Goal: Information Seeking & Learning: Learn about a topic

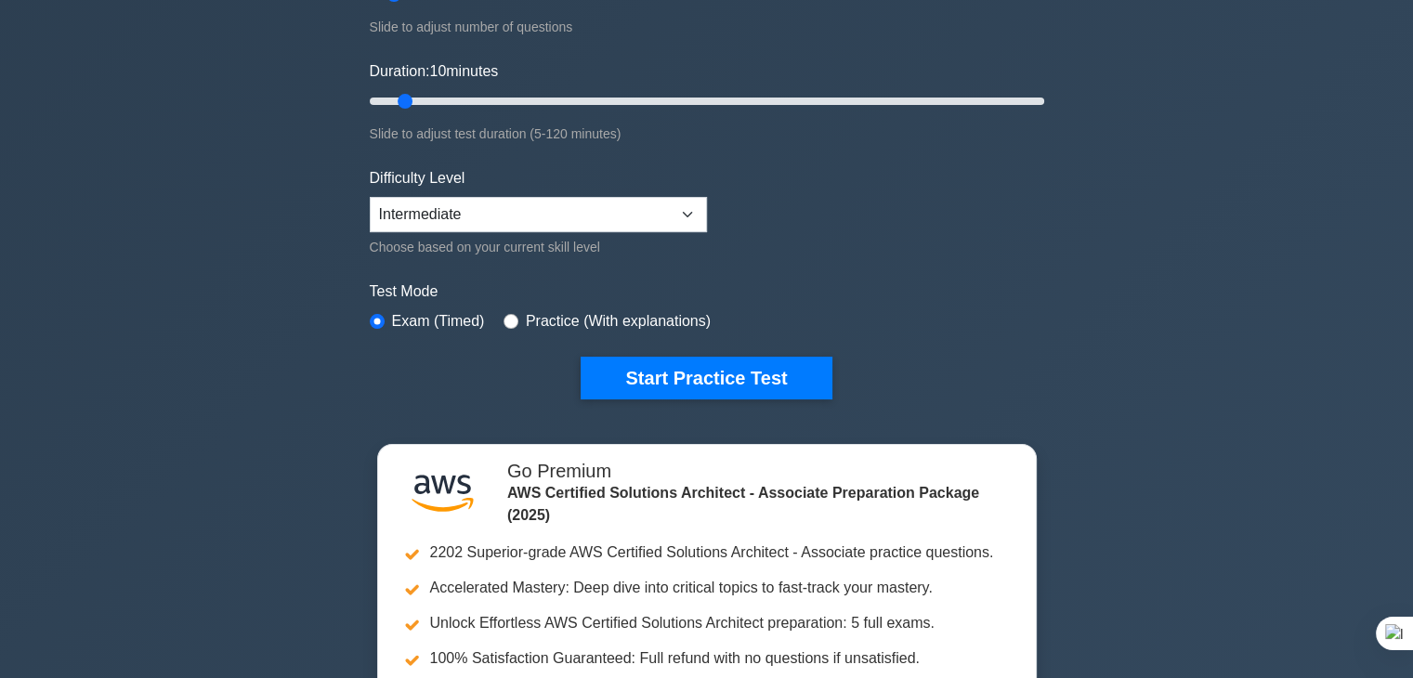
scroll to position [312, 0]
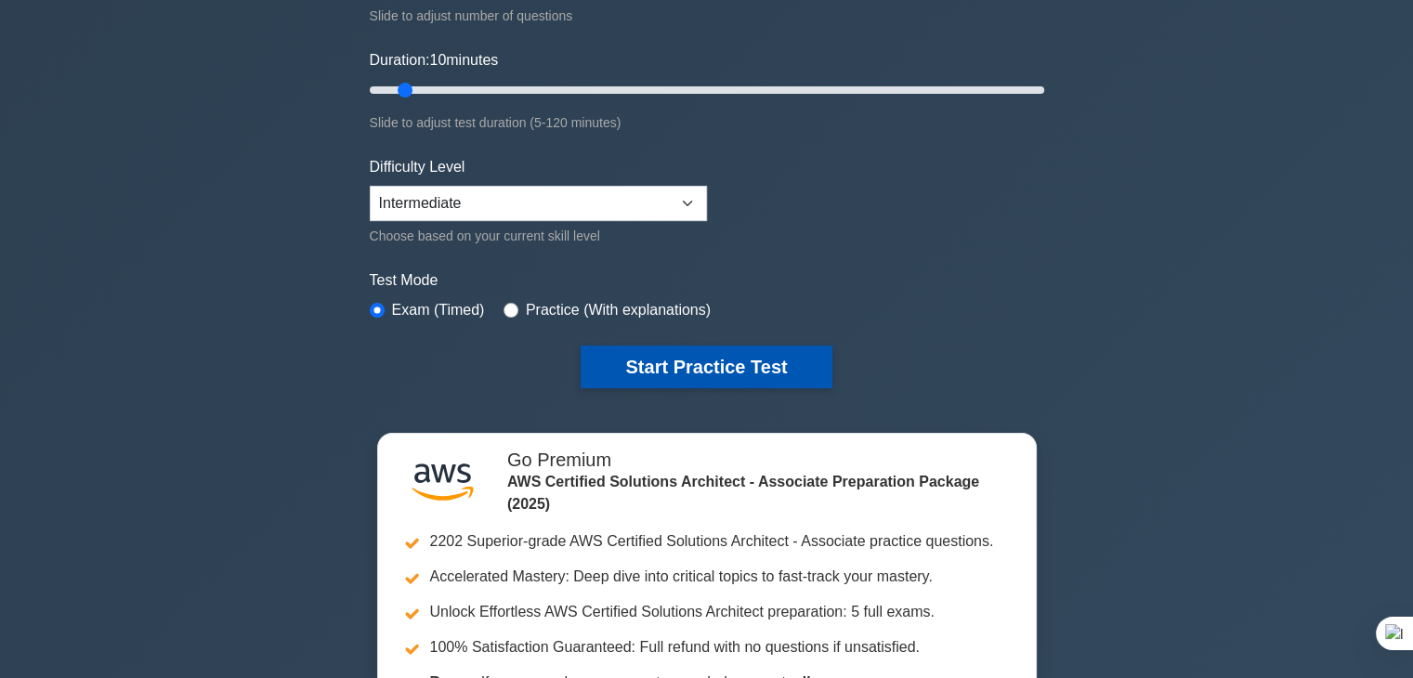
click at [725, 371] on button "Start Practice Test" at bounding box center [705, 366] width 251 height 43
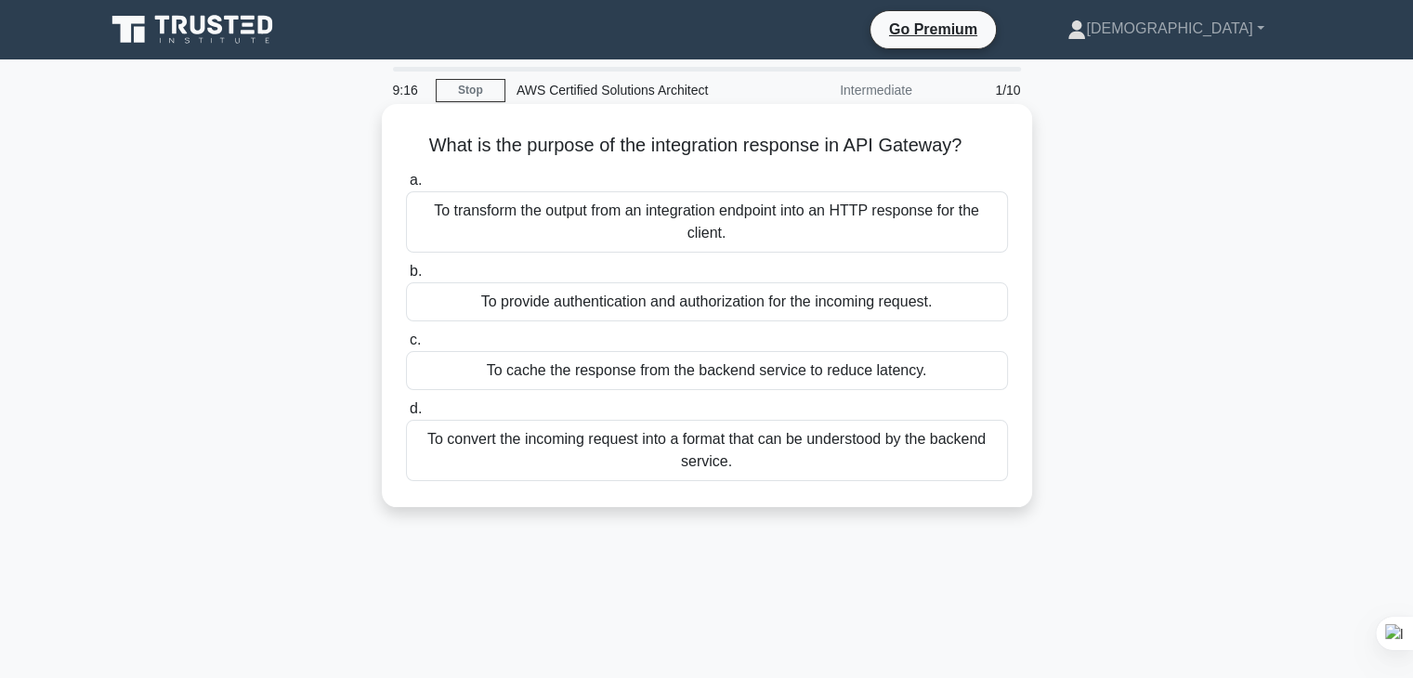
click at [765, 309] on div "To provide authentication and authorization for the incoming request." at bounding box center [707, 301] width 602 height 39
click at [406, 278] on input "b. To provide authentication and authorization for the incoming request." at bounding box center [406, 272] width 0 height 12
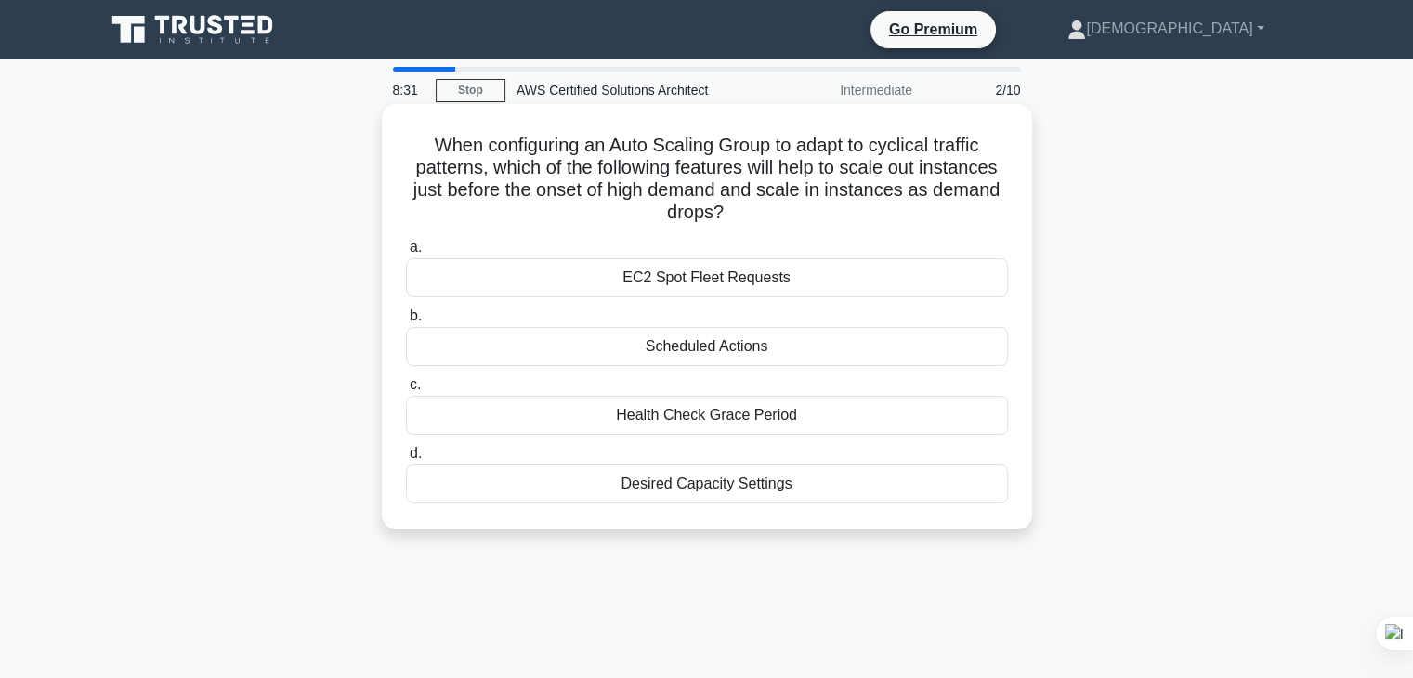
click at [778, 487] on div "Desired Capacity Settings" at bounding box center [707, 483] width 602 height 39
click at [406, 460] on input "d. Desired Capacity Settings" at bounding box center [406, 454] width 0 height 12
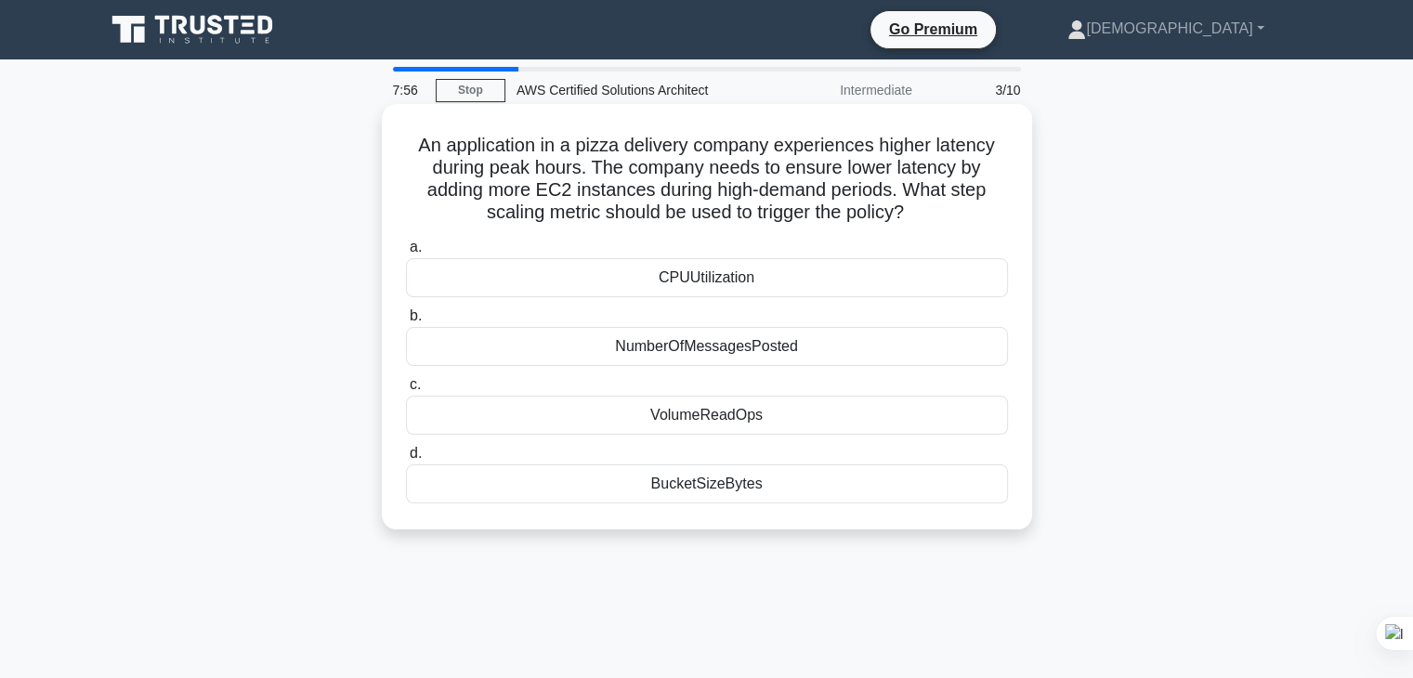
click at [812, 280] on div "CPUUtilization" at bounding box center [707, 277] width 602 height 39
click at [406, 254] on input "a. CPUUtilization" at bounding box center [406, 247] width 0 height 12
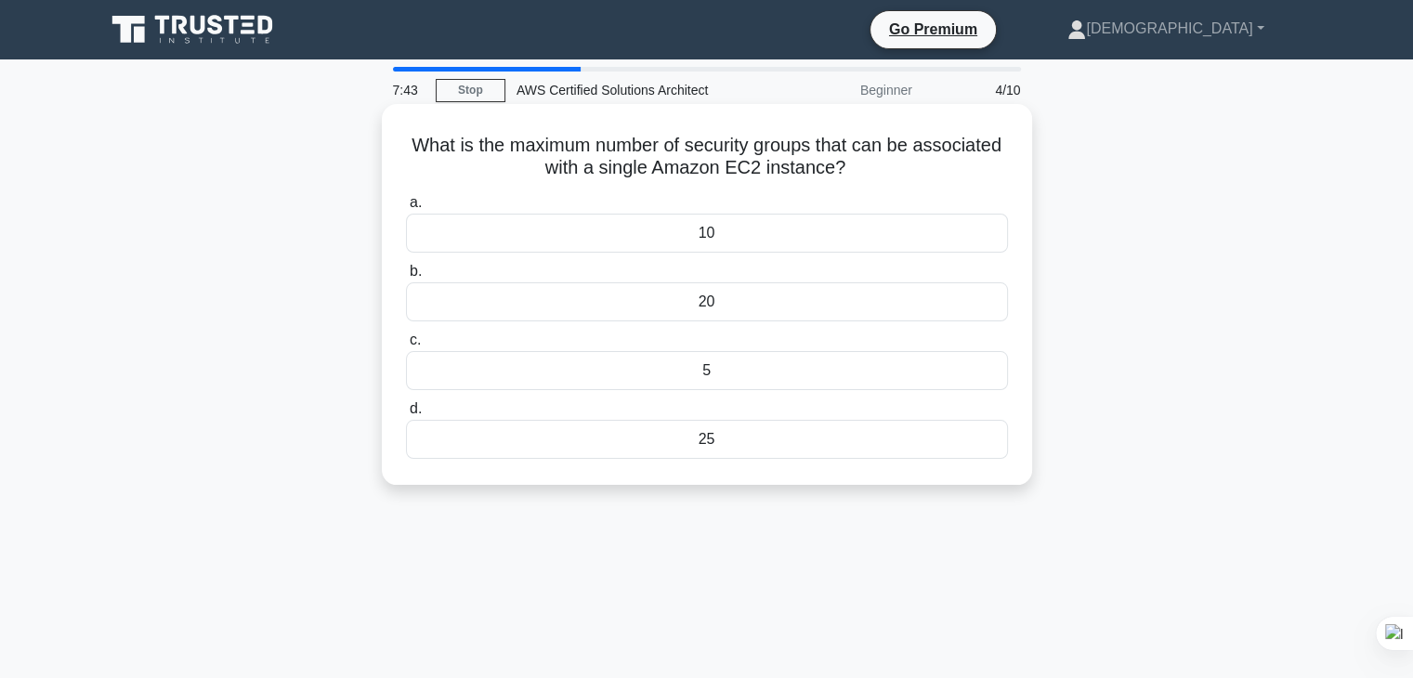
click at [791, 241] on div "10" at bounding box center [707, 233] width 602 height 39
click at [406, 209] on input "a. 10" at bounding box center [406, 203] width 0 height 12
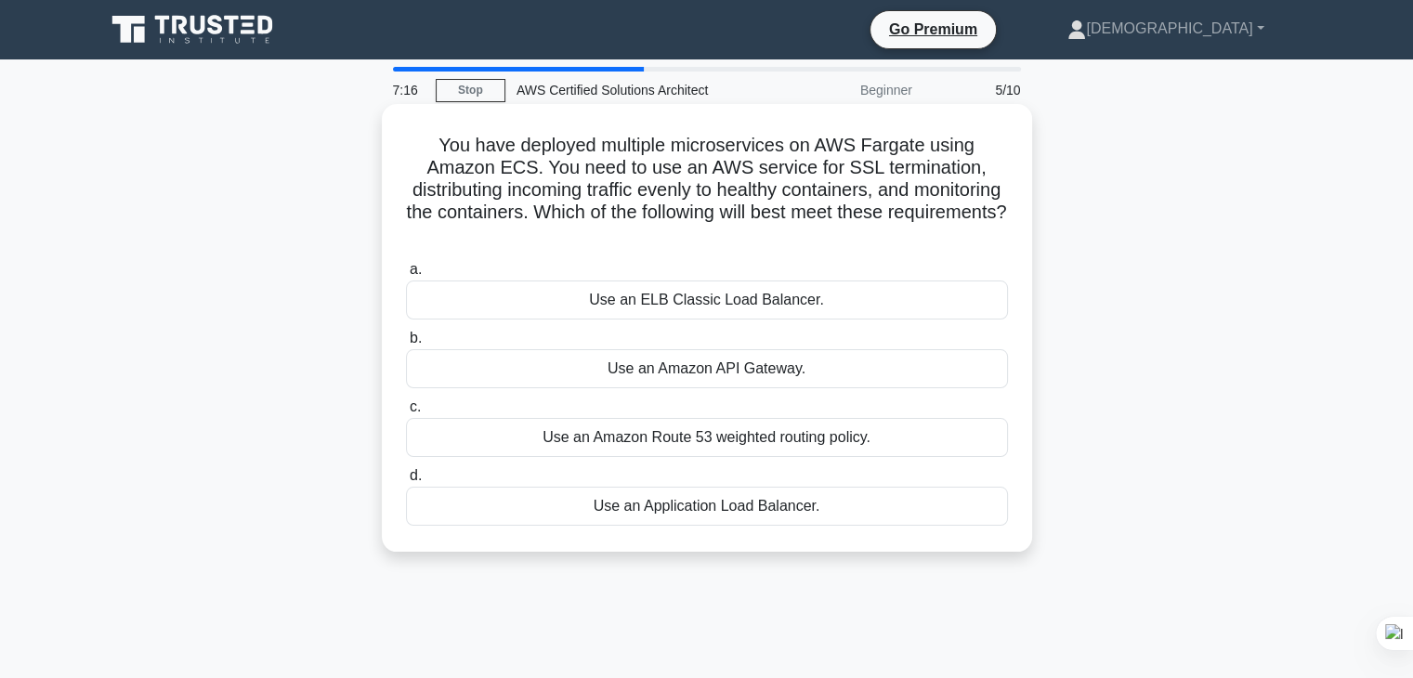
click at [812, 503] on div "Use an Application Load Balancer." at bounding box center [707, 506] width 602 height 39
click at [406, 482] on input "d. Use an Application Load Balancer." at bounding box center [406, 476] width 0 height 12
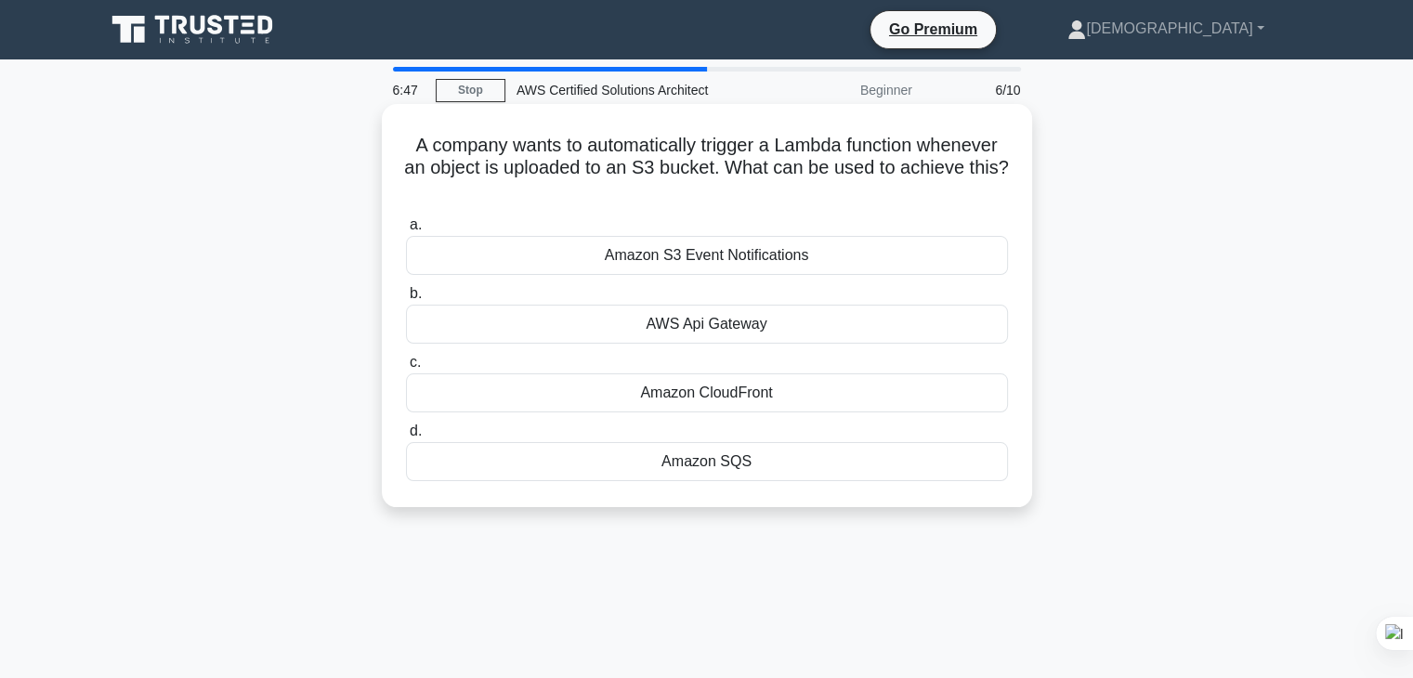
click at [829, 267] on div "Amazon S3 Event Notifications" at bounding box center [707, 255] width 602 height 39
click at [406, 231] on input "a. Amazon S3 Event Notifications" at bounding box center [406, 225] width 0 height 12
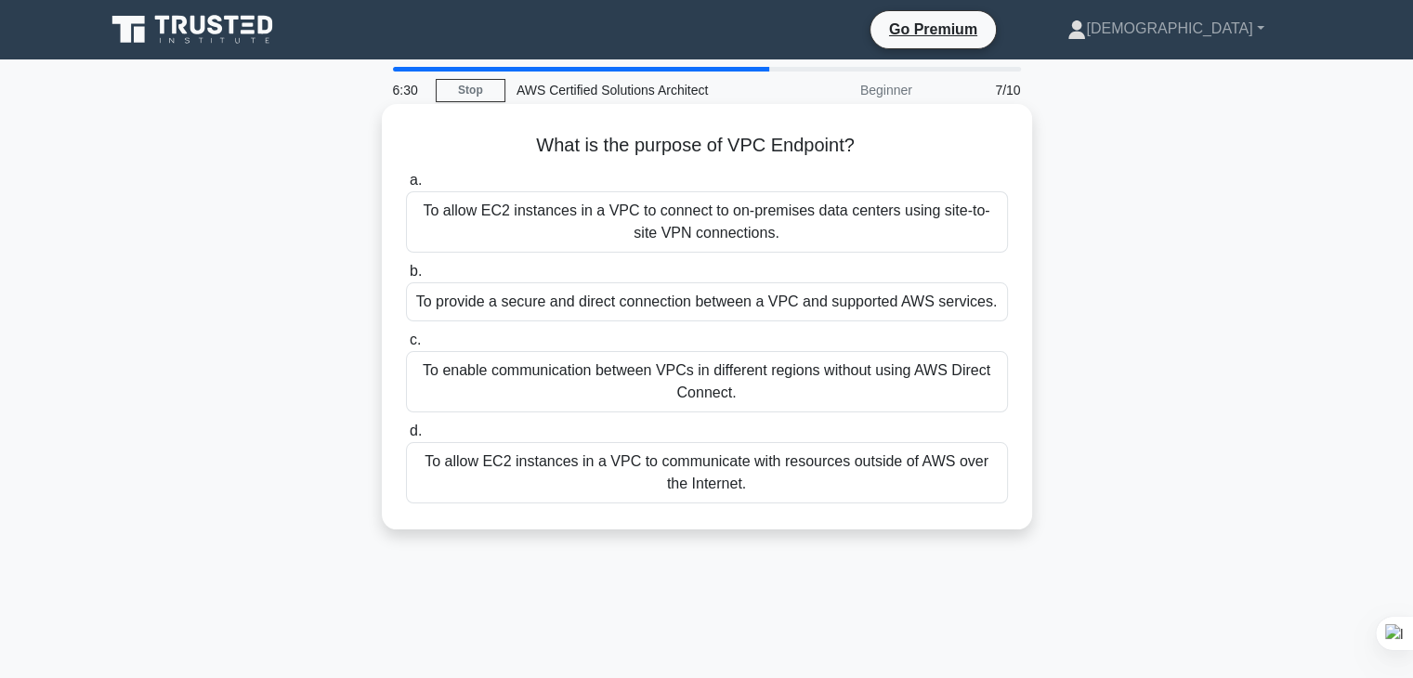
click at [824, 303] on div "To provide a secure and direct connection between a VPC and supported AWS servi…" at bounding box center [707, 301] width 602 height 39
click at [406, 278] on input "b. To provide a secure and direct connection between a VPC and supported AWS se…" at bounding box center [406, 272] width 0 height 12
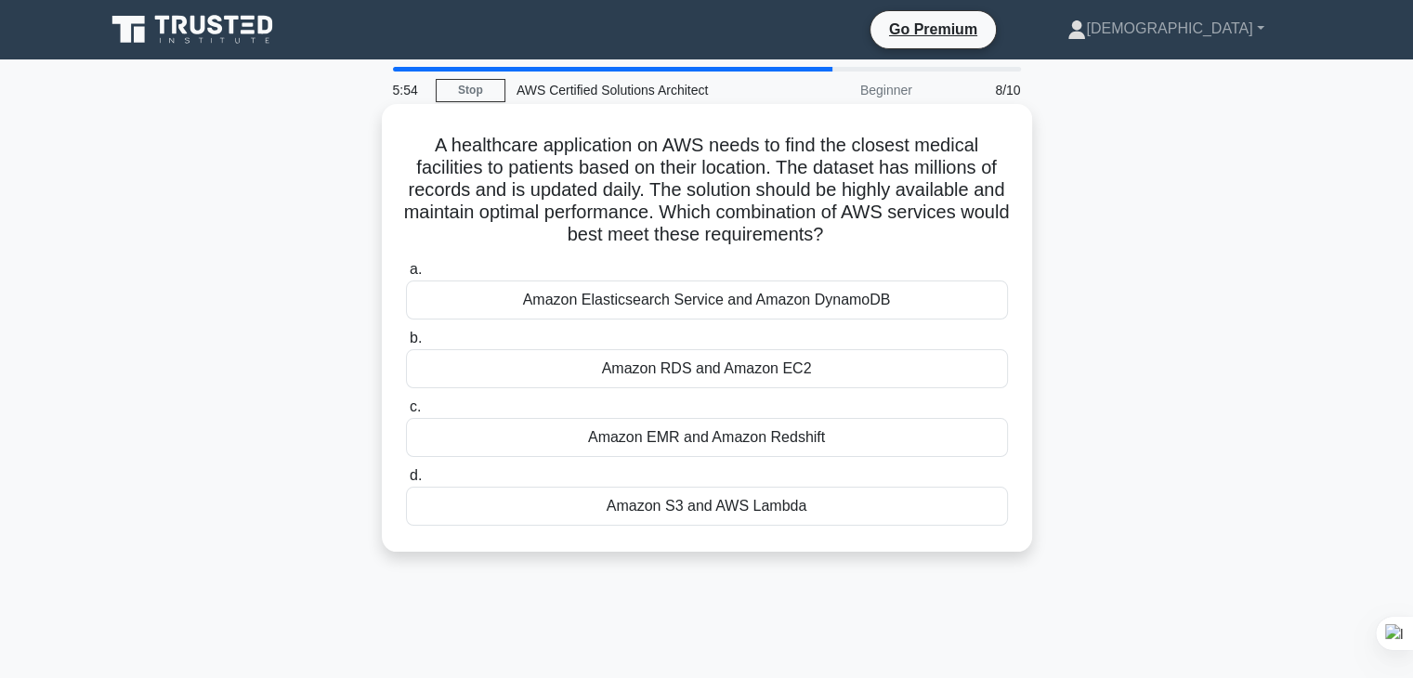
click at [835, 373] on div "Amazon RDS and Amazon EC2" at bounding box center [707, 368] width 602 height 39
click at [406, 345] on input "b. Amazon RDS and Amazon EC2" at bounding box center [406, 338] width 0 height 12
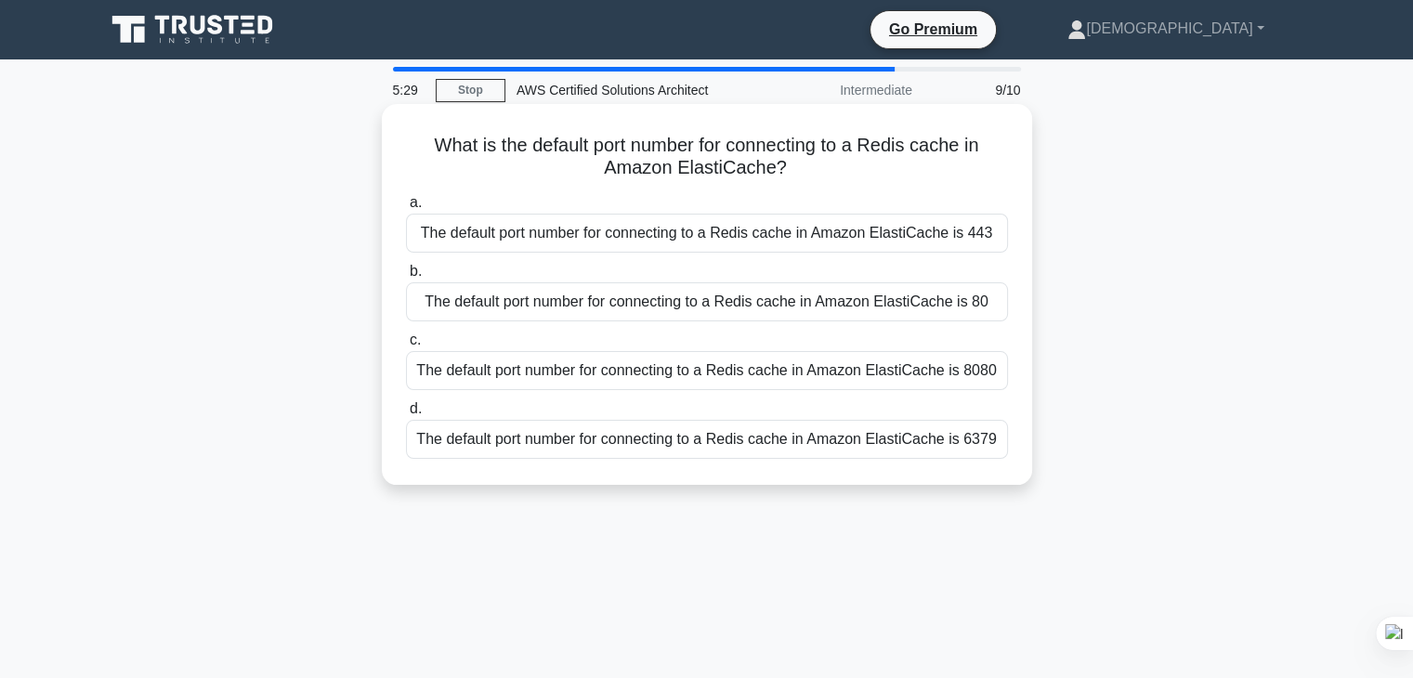
click at [821, 434] on div "The default port number for connecting to a Redis cache in Amazon ElastiCache i…" at bounding box center [707, 439] width 602 height 39
click at [406, 415] on input "d. The default port number for connecting to a Redis cache in Amazon ElastiCach…" at bounding box center [406, 409] width 0 height 12
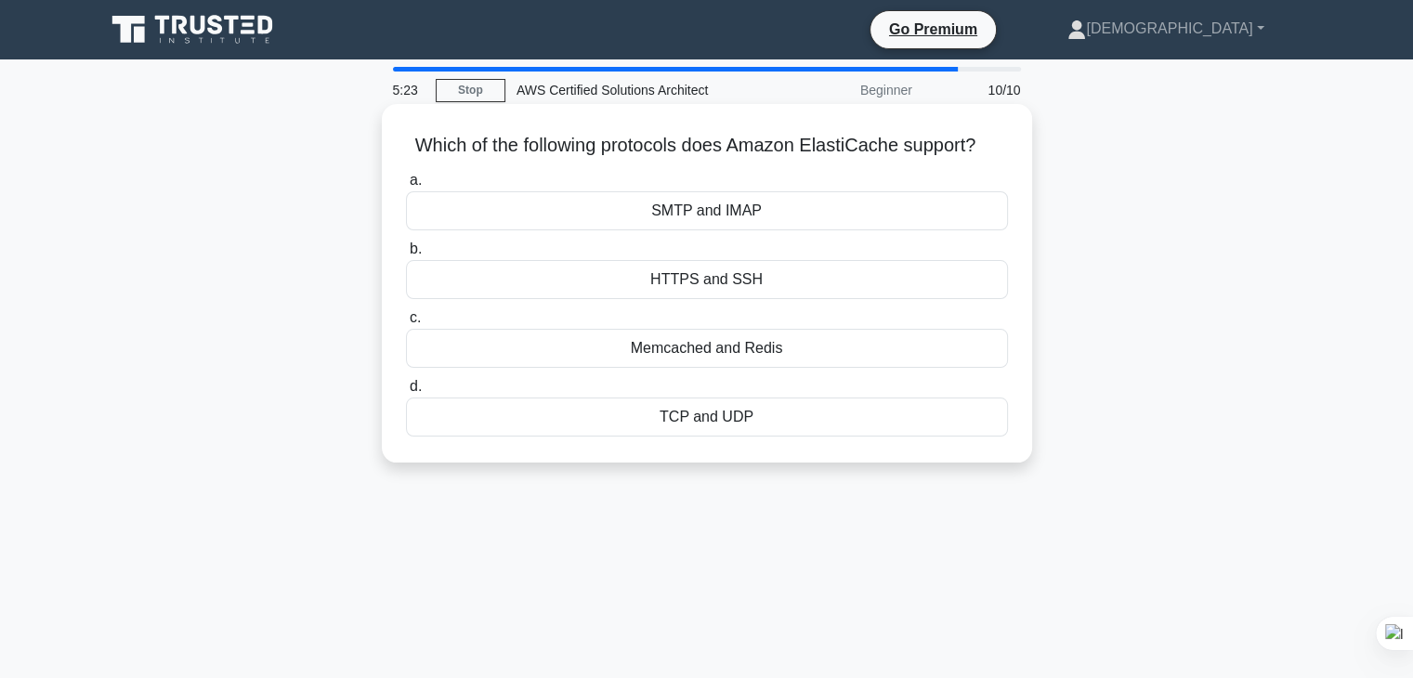
click at [800, 354] on div "Memcached and Redis" at bounding box center [707, 348] width 602 height 39
click at [406, 324] on input "c. Memcached and Redis" at bounding box center [406, 318] width 0 height 12
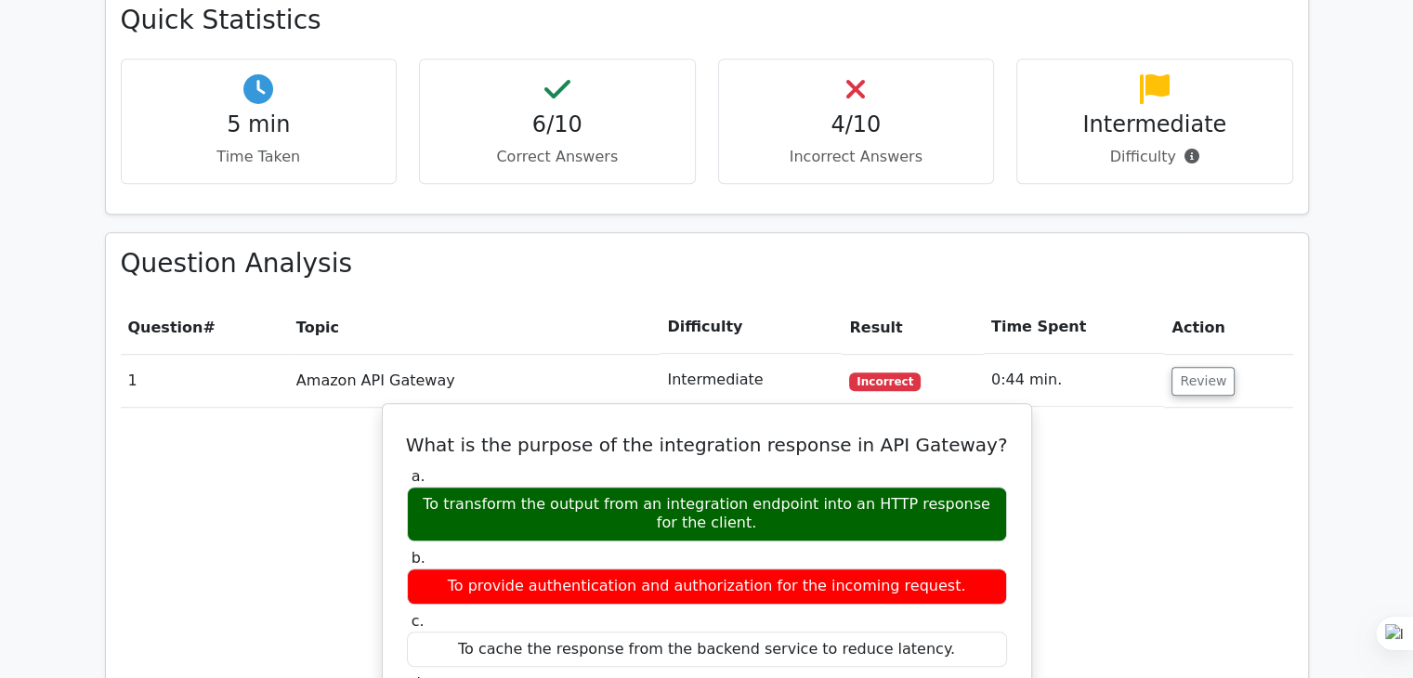
scroll to position [1278, 0]
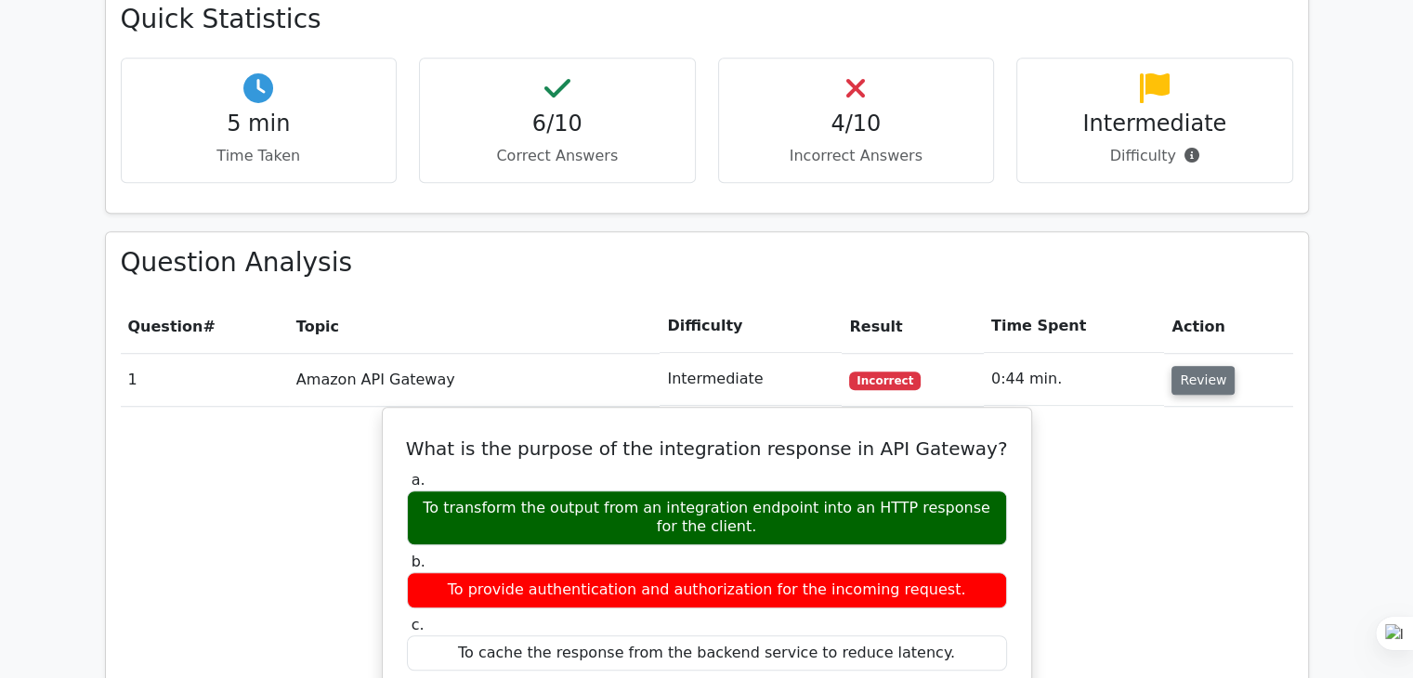
click at [1185, 366] on button "Review" at bounding box center [1202, 380] width 63 height 29
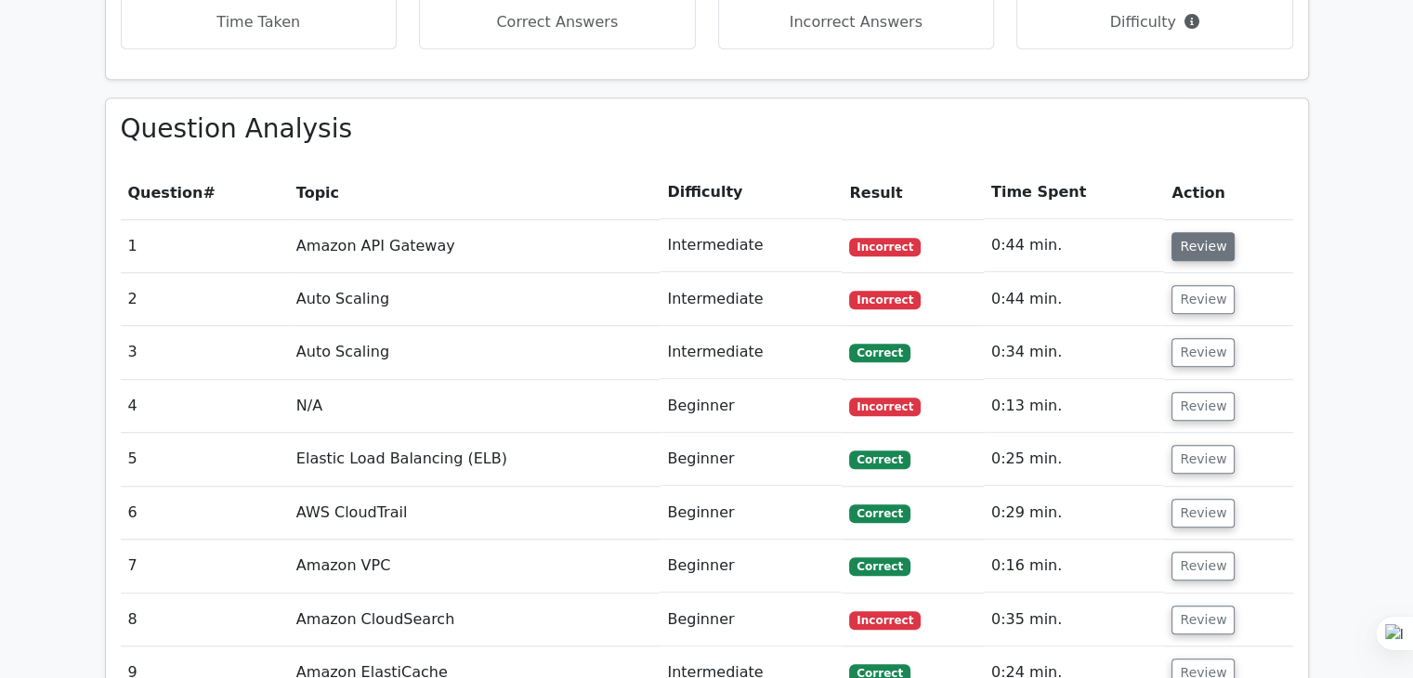
scroll to position [1415, 0]
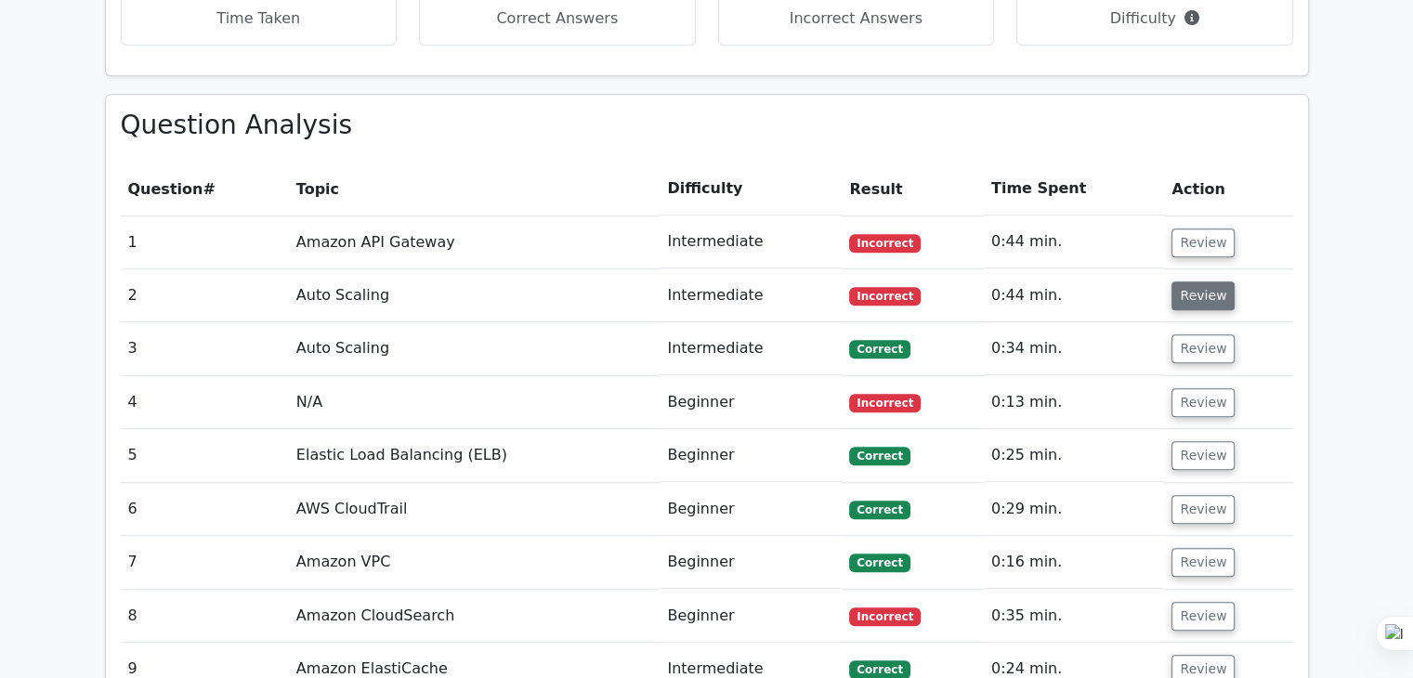
click at [1201, 281] on button "Review" at bounding box center [1202, 295] width 63 height 29
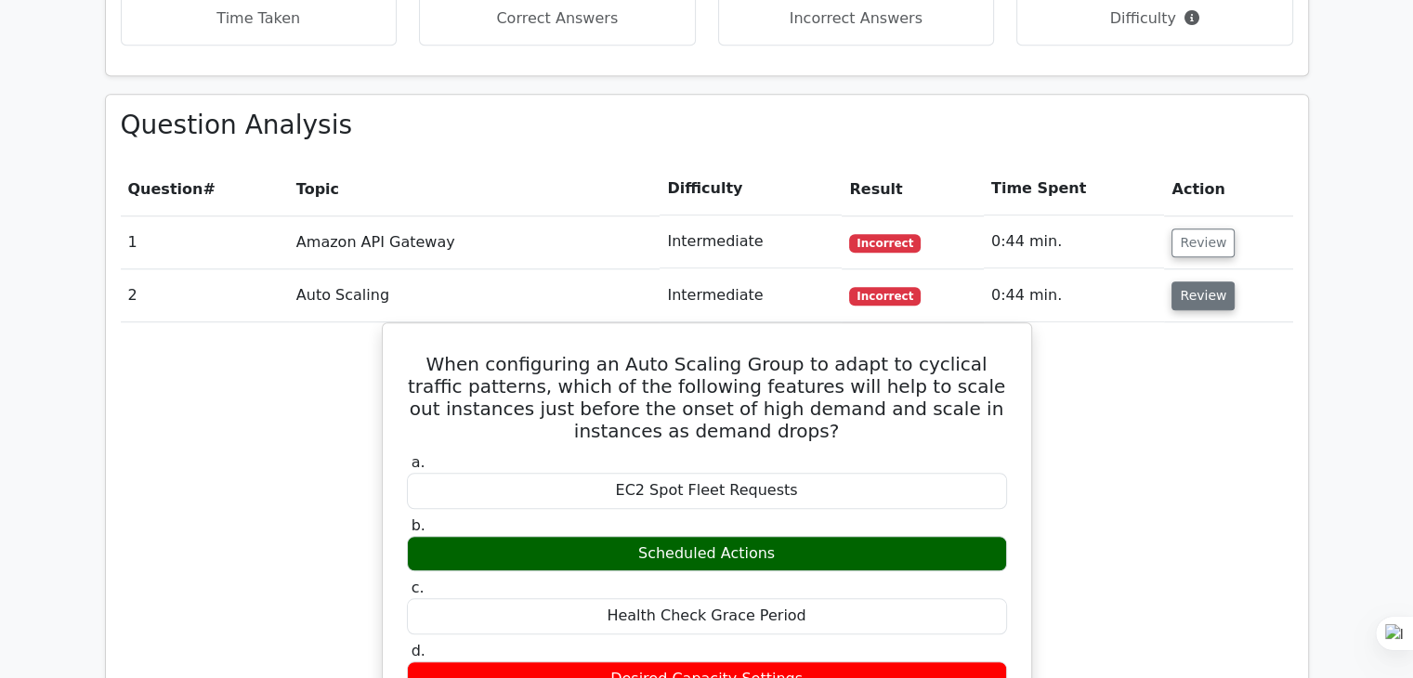
click at [1183, 281] on button "Review" at bounding box center [1202, 295] width 63 height 29
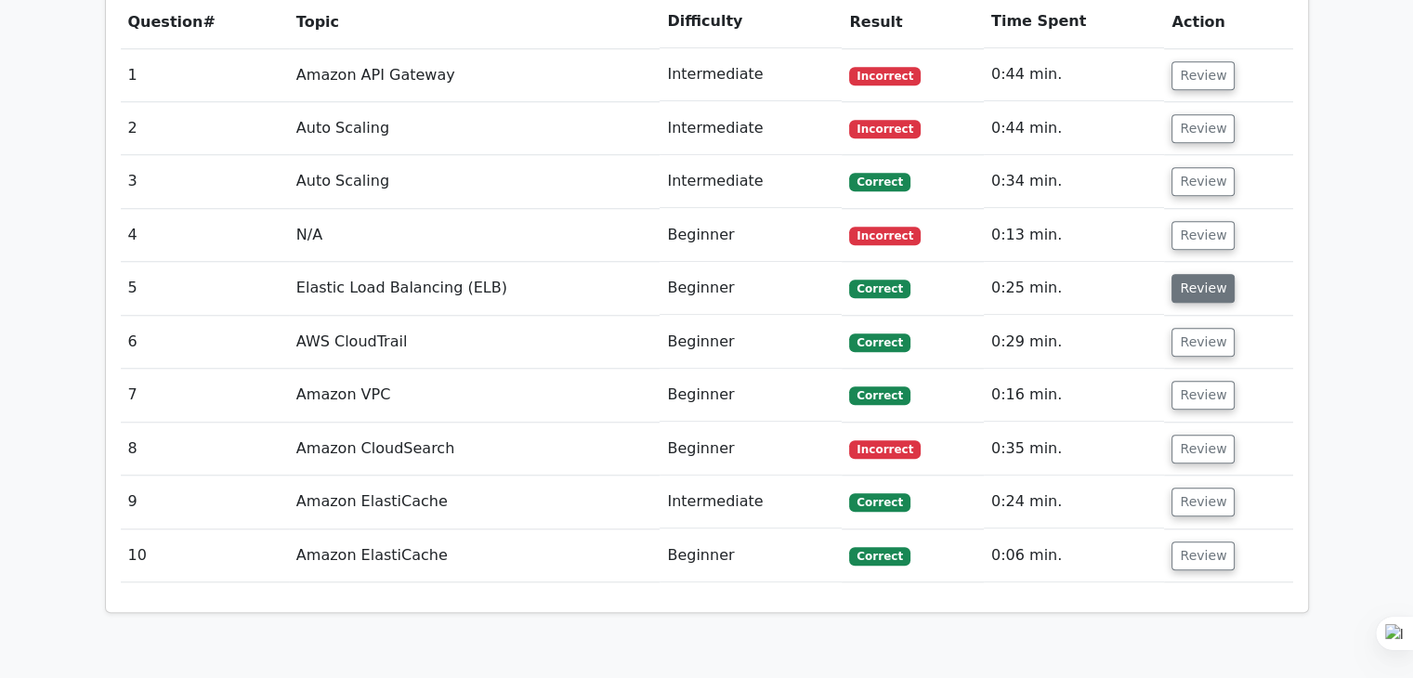
scroll to position [1583, 0]
click at [1184, 167] on button "Review" at bounding box center [1202, 181] width 63 height 29
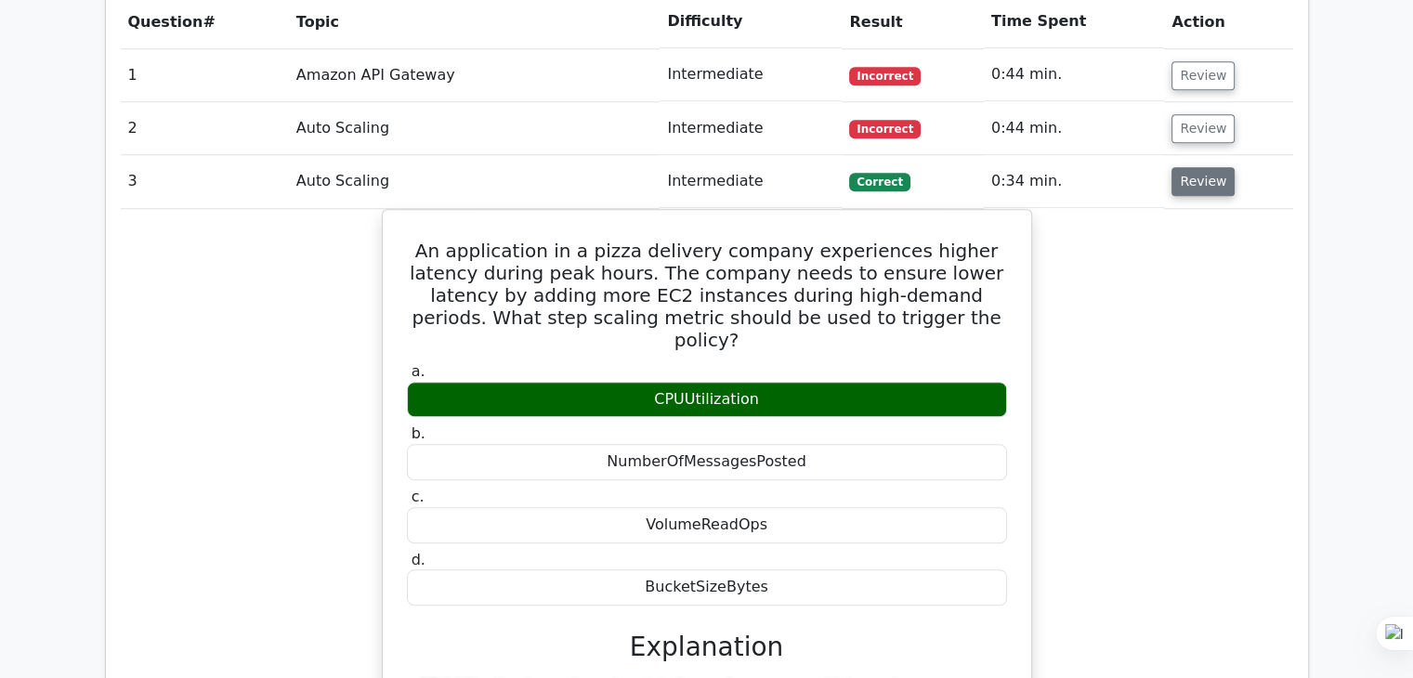
click at [1184, 167] on button "Review" at bounding box center [1202, 181] width 63 height 29
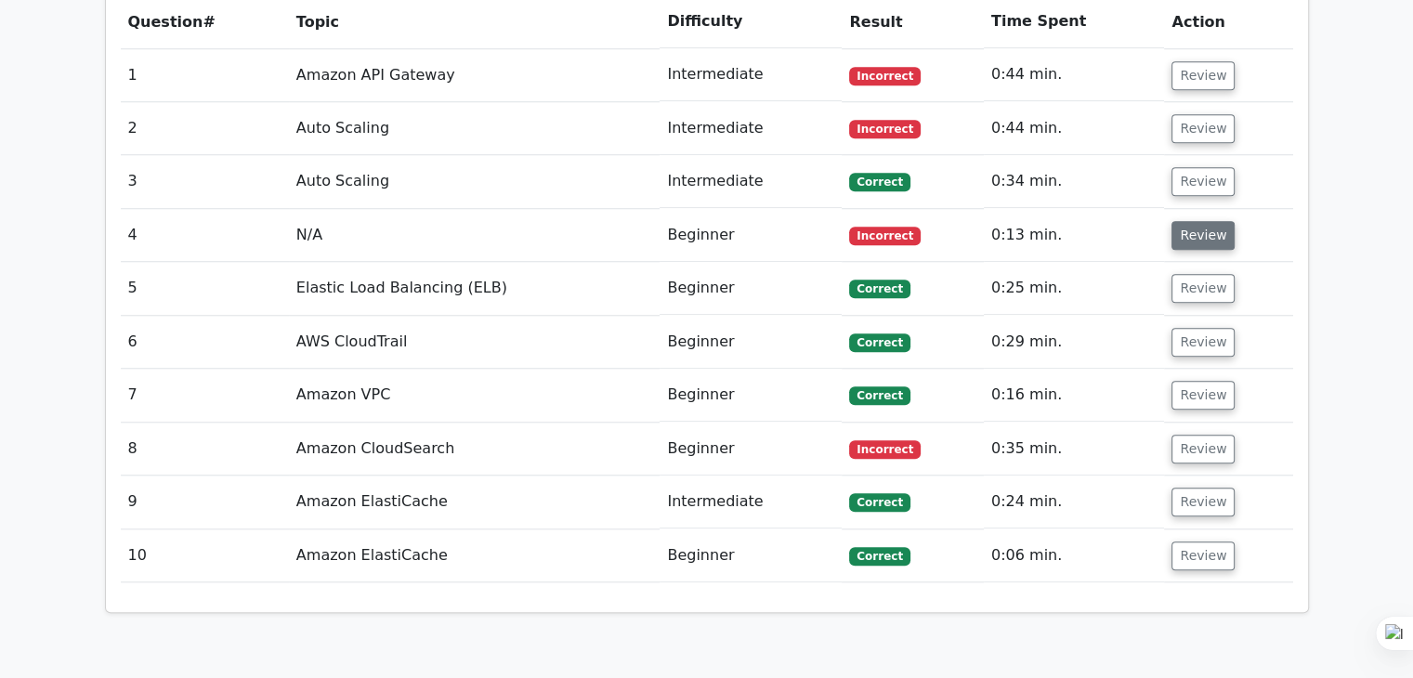
click at [1182, 221] on button "Review" at bounding box center [1202, 235] width 63 height 29
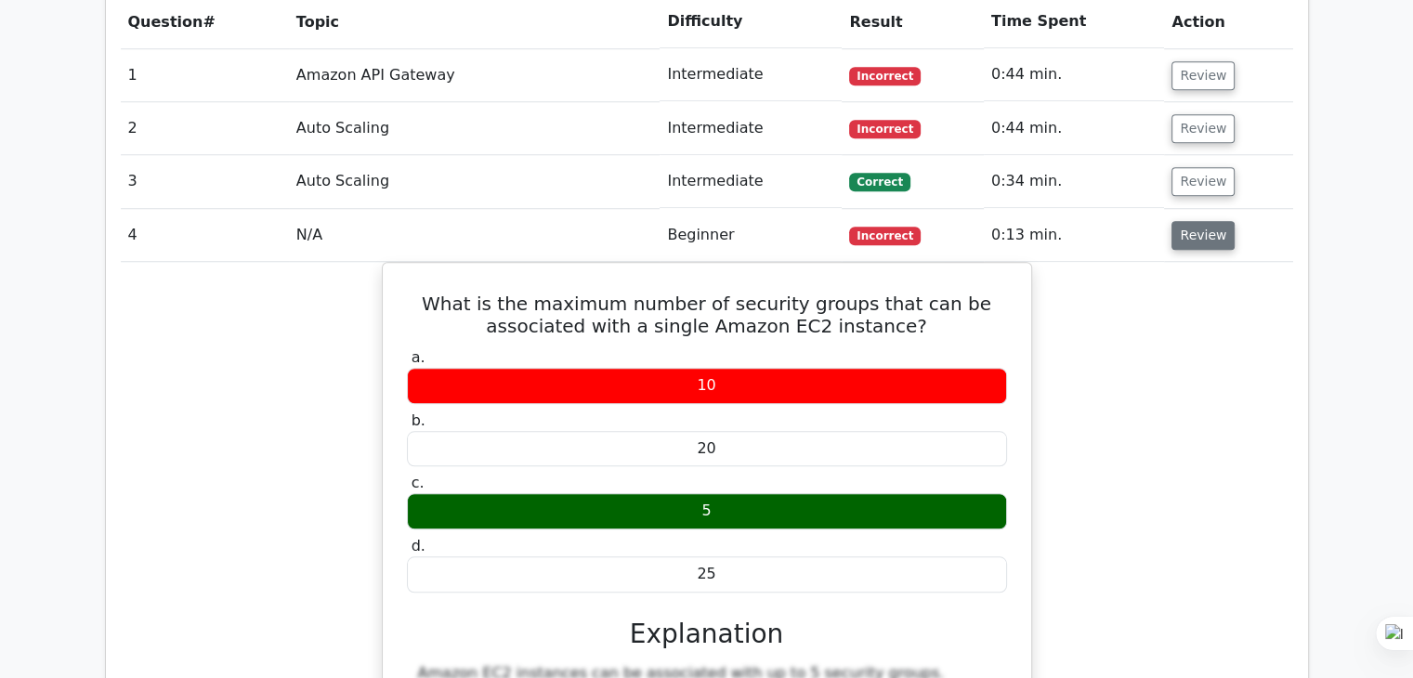
click at [1182, 221] on button "Review" at bounding box center [1202, 235] width 63 height 29
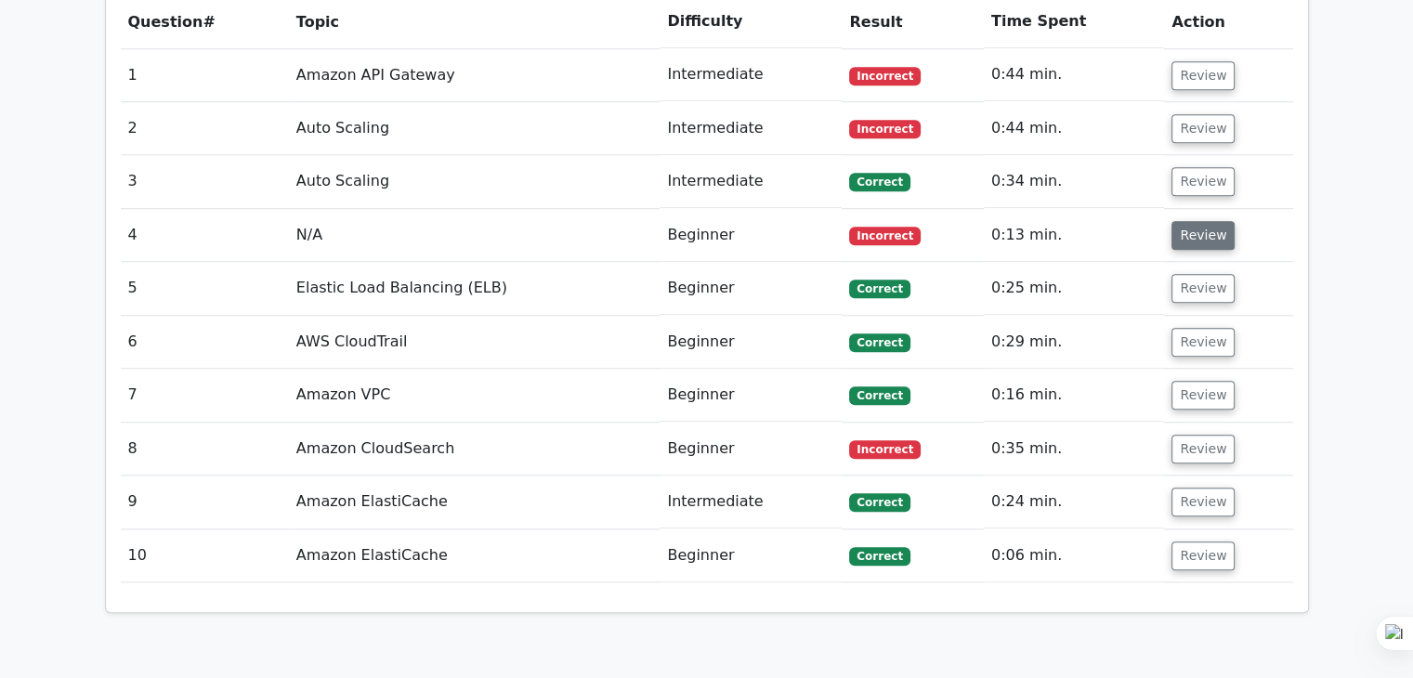
click at [1182, 221] on button "Review" at bounding box center [1202, 235] width 63 height 29
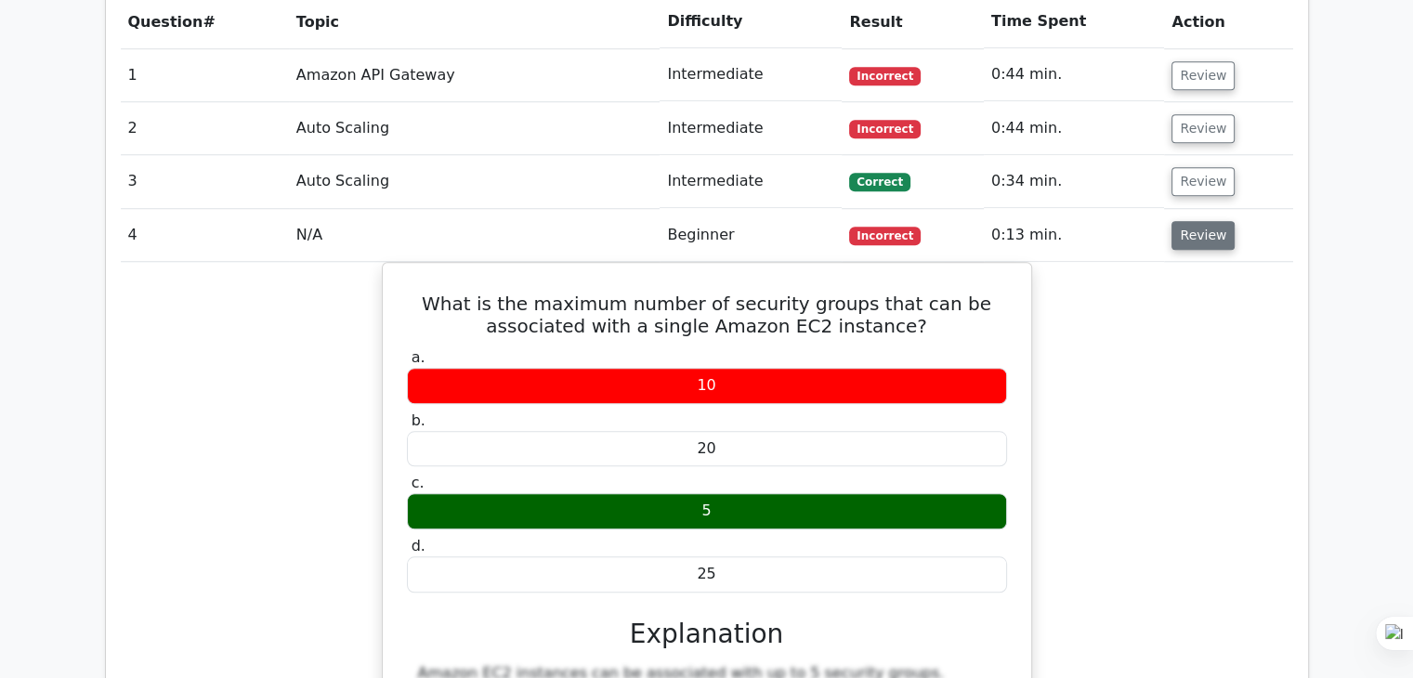
click at [1182, 221] on button "Review" at bounding box center [1202, 235] width 63 height 29
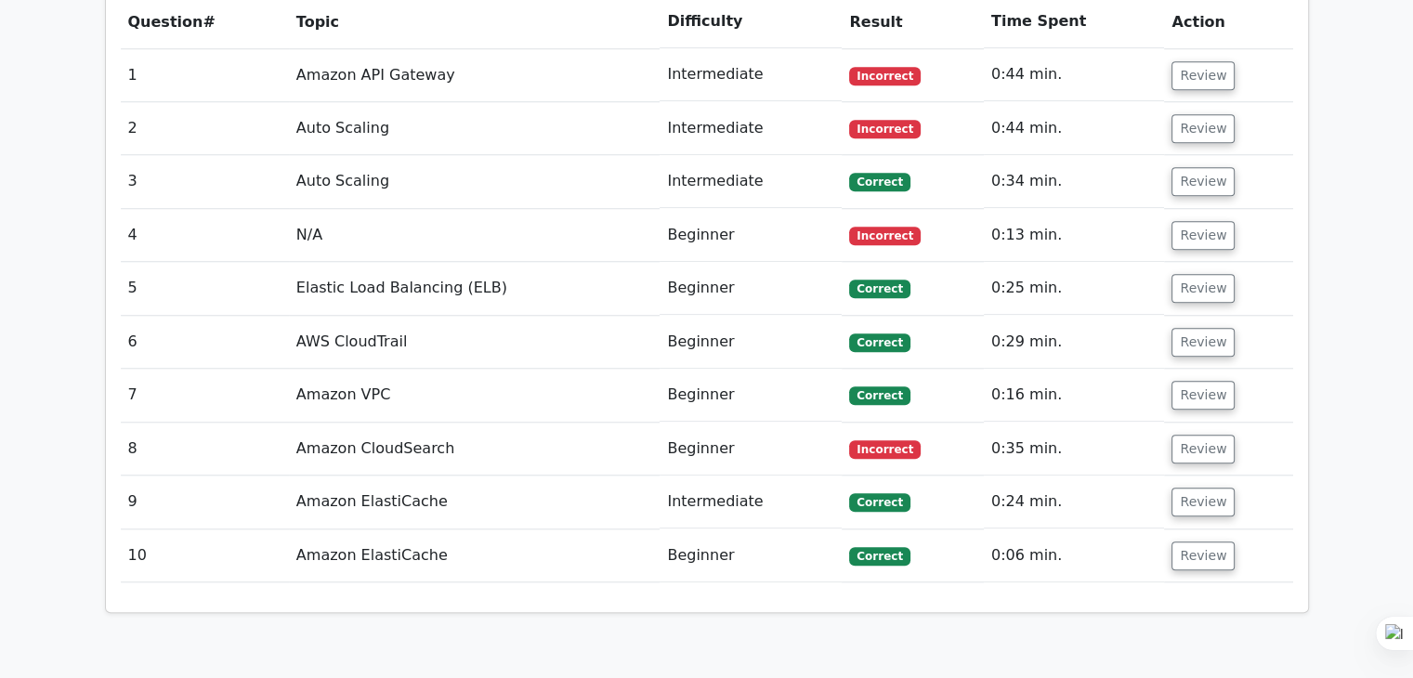
click at [1176, 262] on td "Review" at bounding box center [1228, 288] width 128 height 53
click at [1182, 274] on button "Review" at bounding box center [1202, 288] width 63 height 29
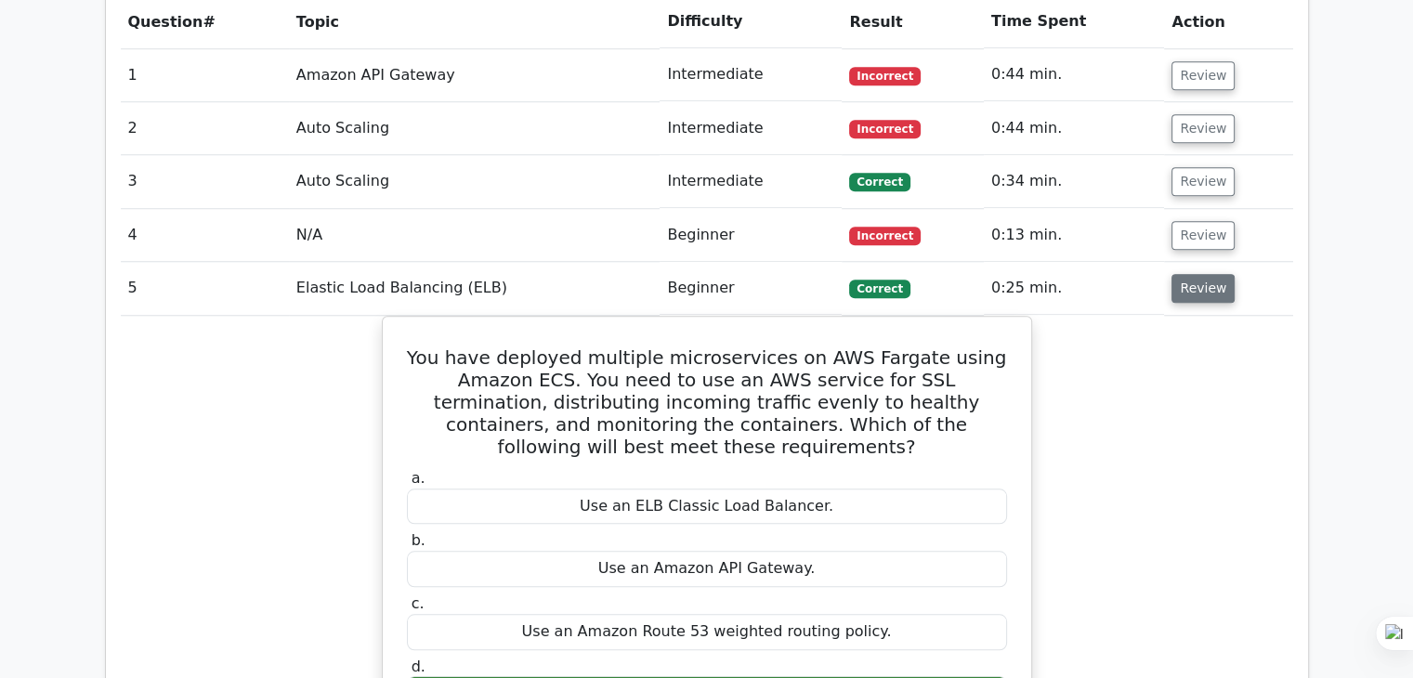
click at [1182, 274] on button "Review" at bounding box center [1202, 288] width 63 height 29
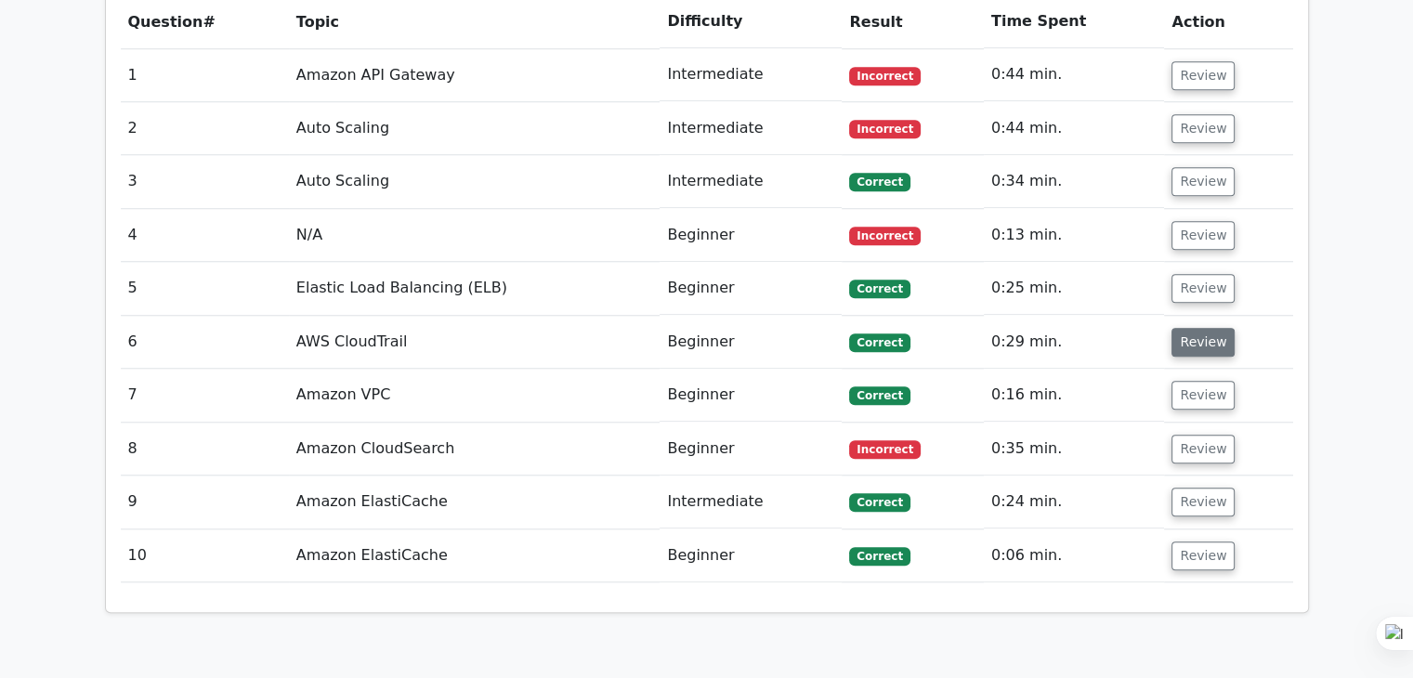
click at [1182, 328] on button "Review" at bounding box center [1202, 342] width 63 height 29
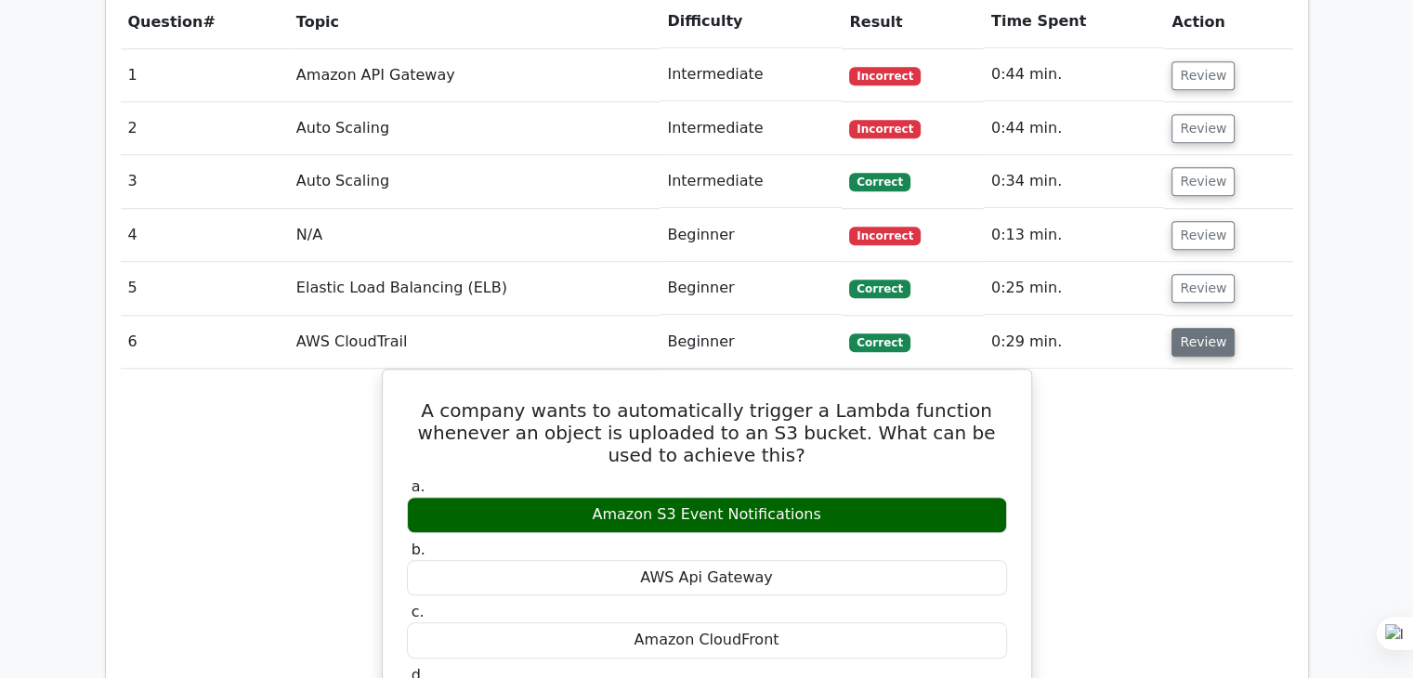
click at [1182, 328] on button "Review" at bounding box center [1202, 342] width 63 height 29
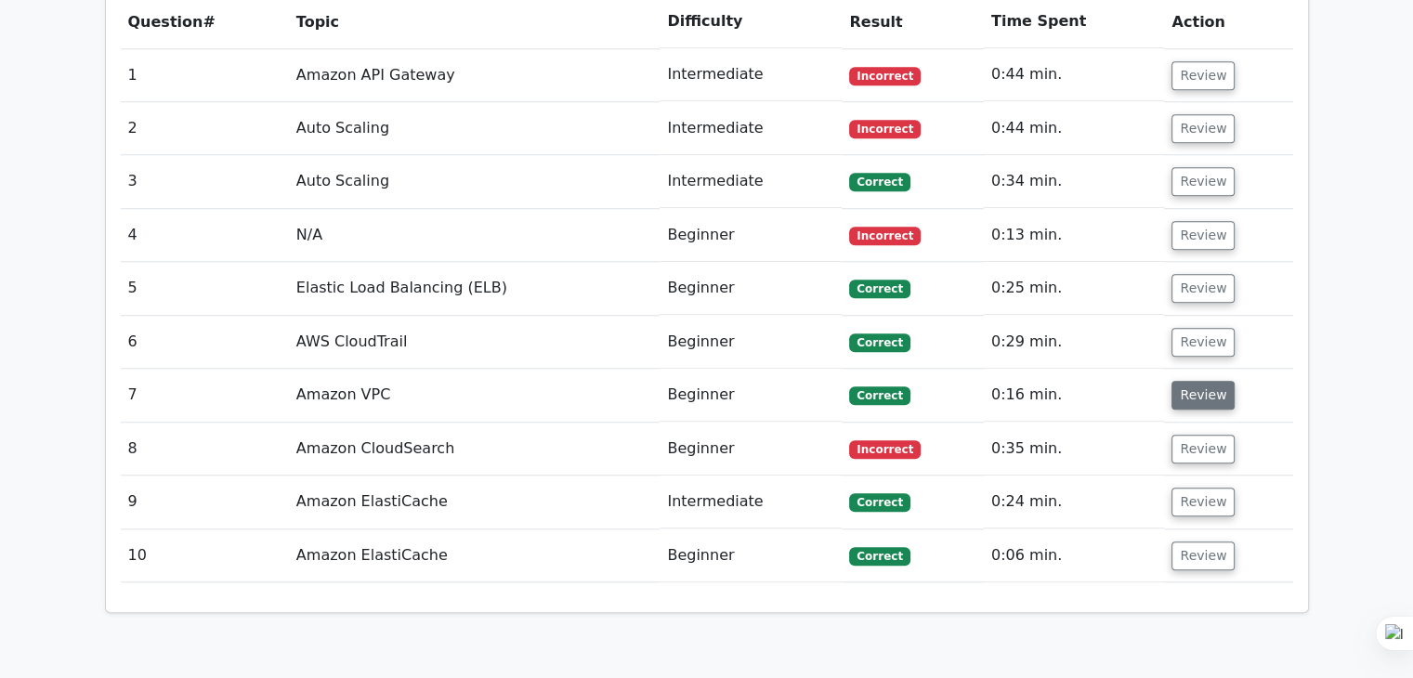
click at [1179, 381] on button "Review" at bounding box center [1202, 395] width 63 height 29
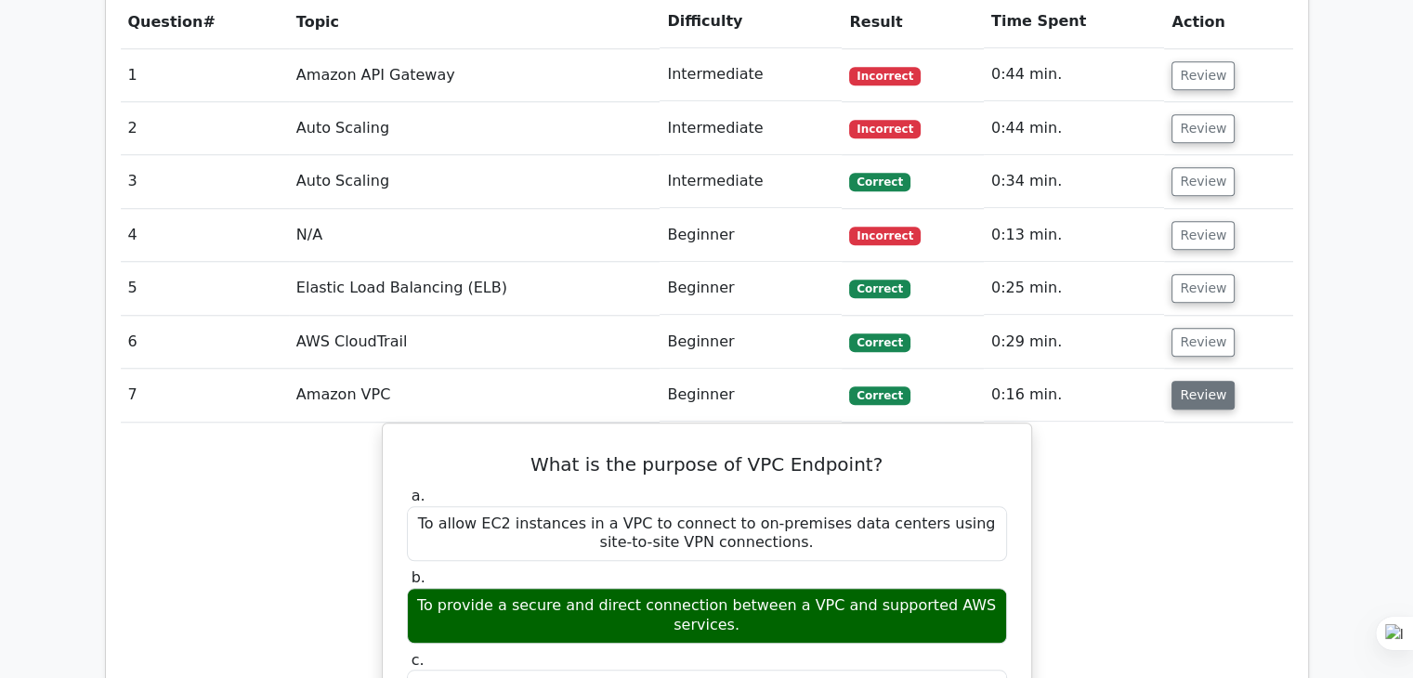
click at [1179, 381] on button "Review" at bounding box center [1202, 395] width 63 height 29
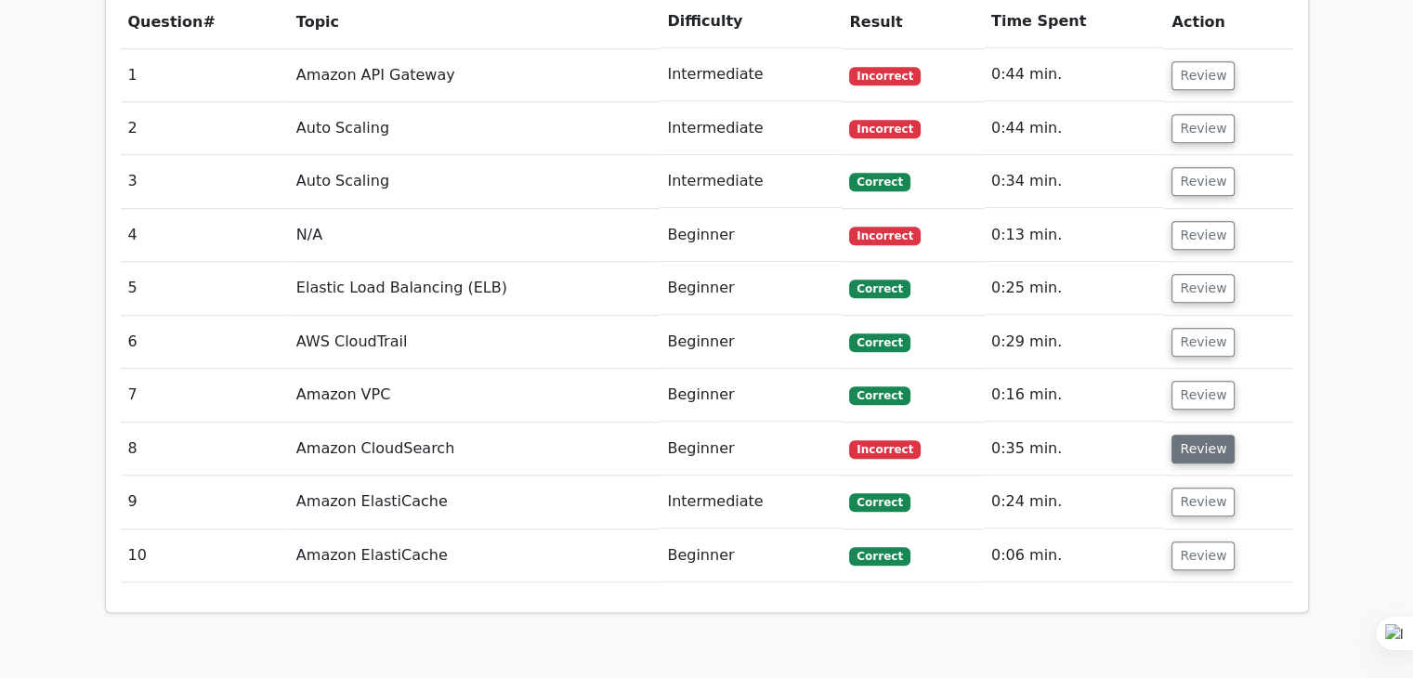
click at [1182, 435] on button "Review" at bounding box center [1202, 449] width 63 height 29
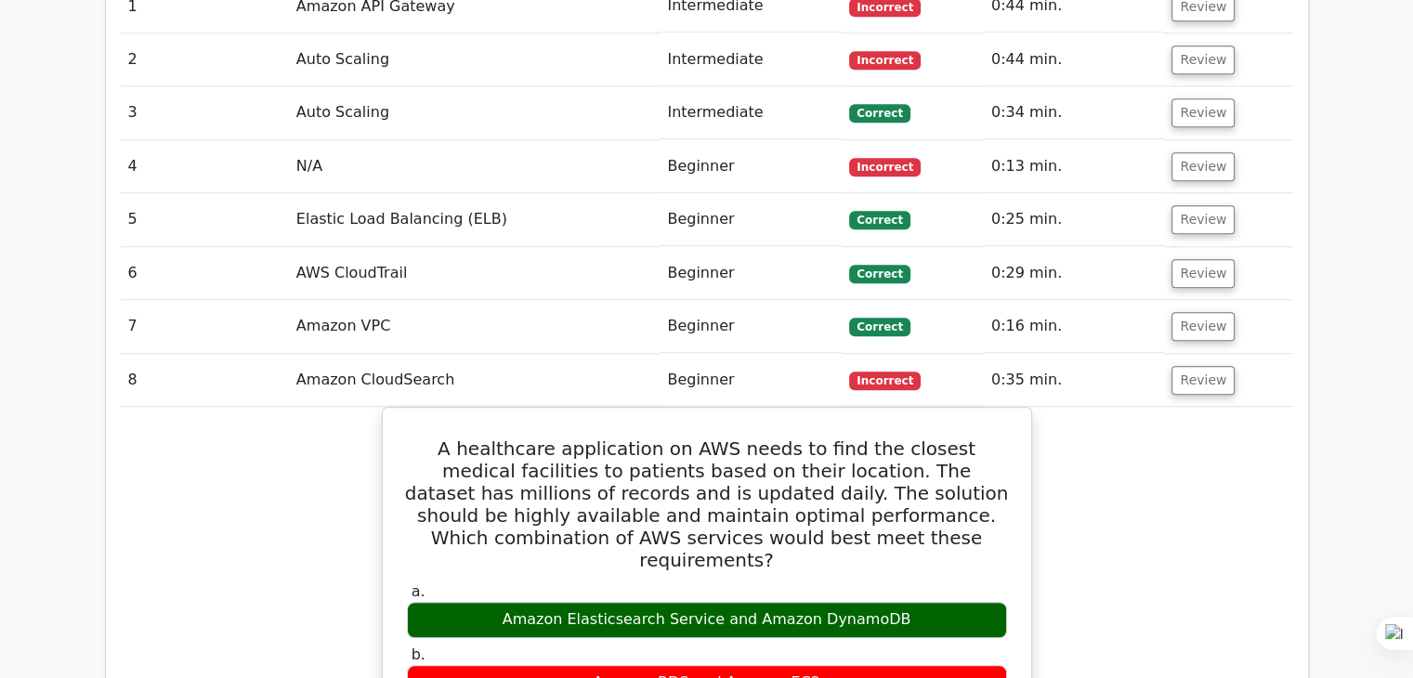
scroll to position [1562, 0]
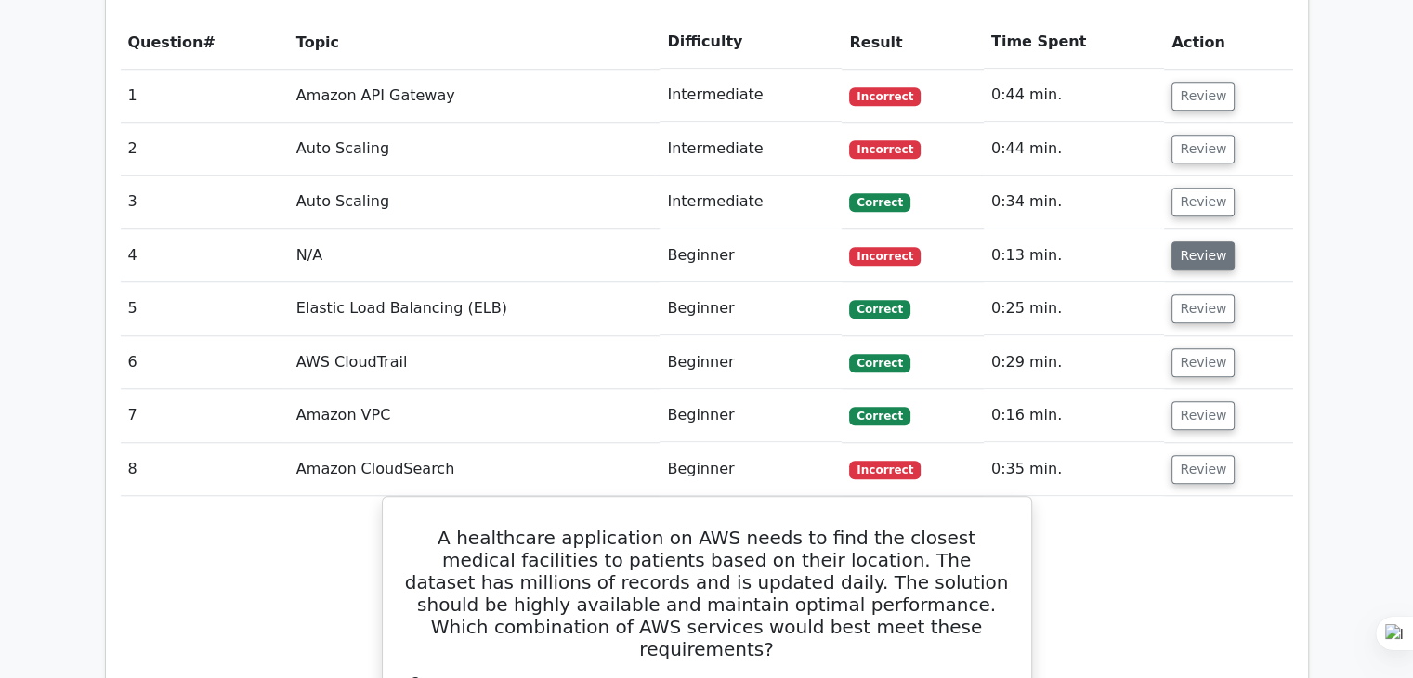
click at [1182, 241] on button "Review" at bounding box center [1202, 255] width 63 height 29
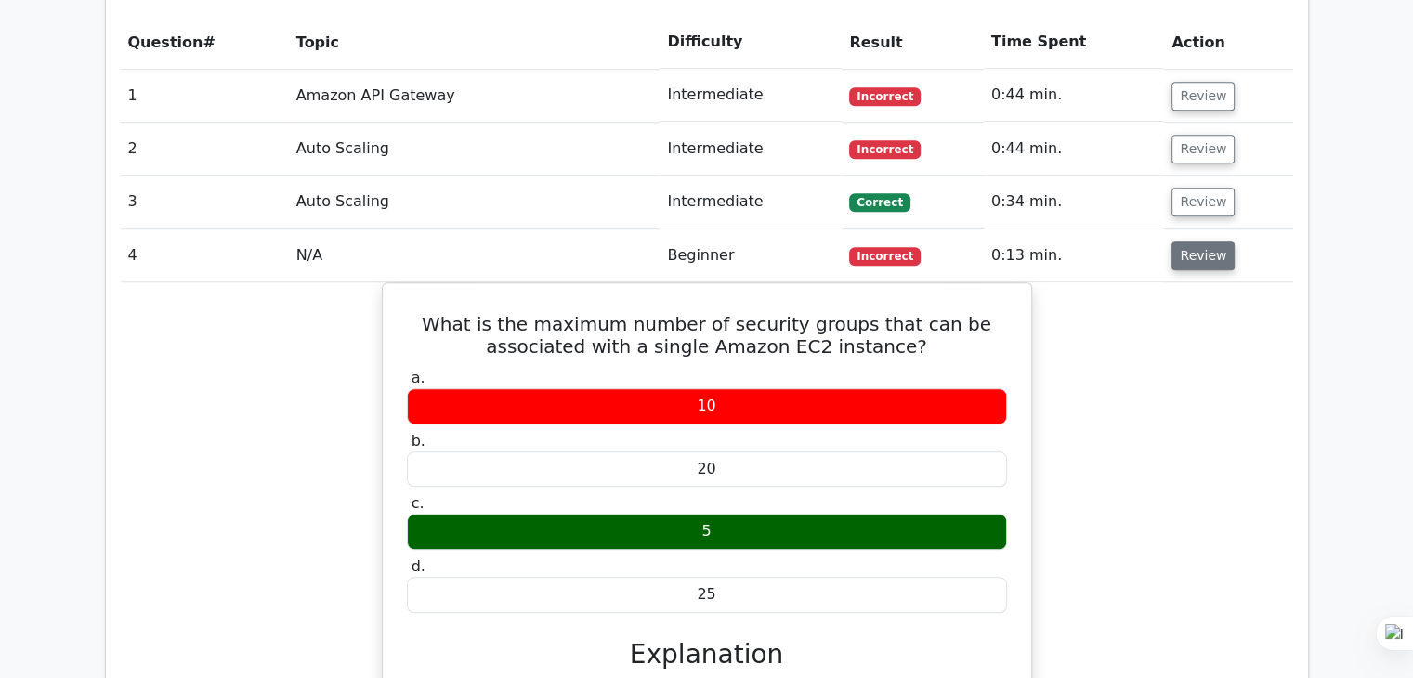
click at [1185, 241] on button "Review" at bounding box center [1202, 255] width 63 height 29
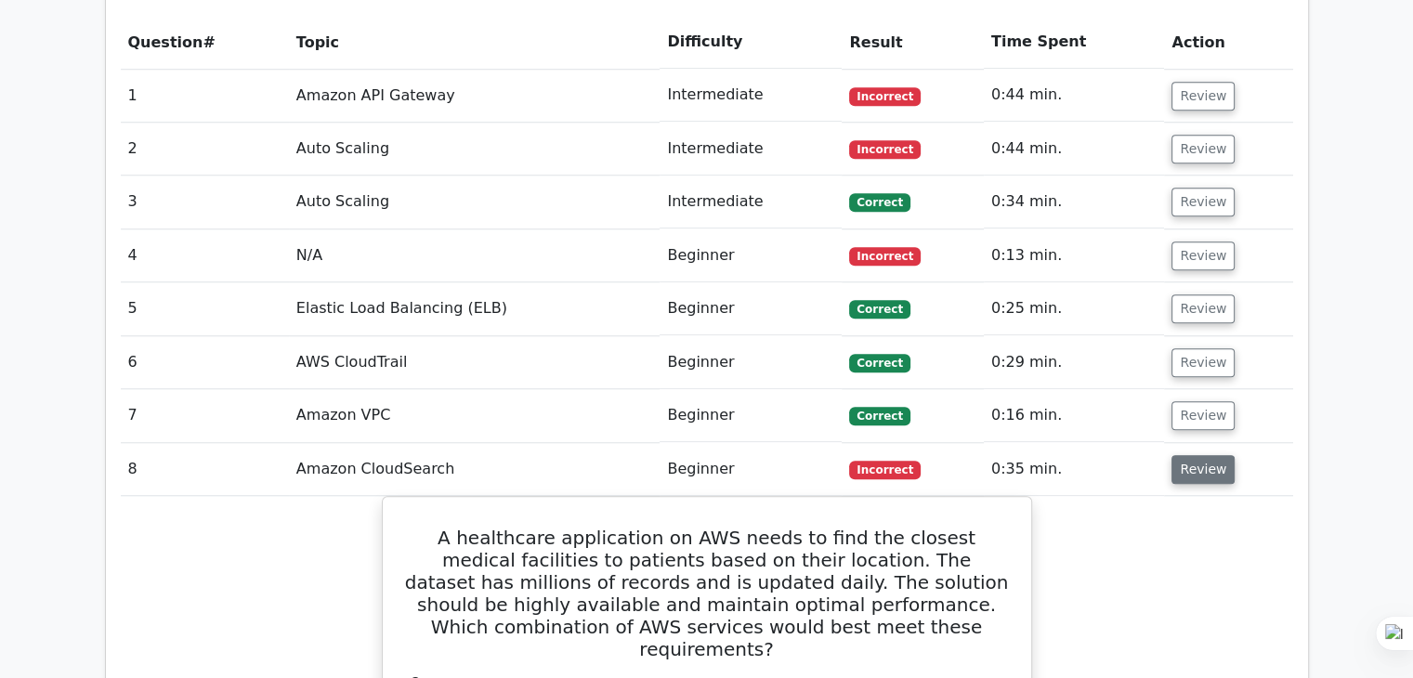
click at [1185, 455] on button "Review" at bounding box center [1202, 469] width 63 height 29
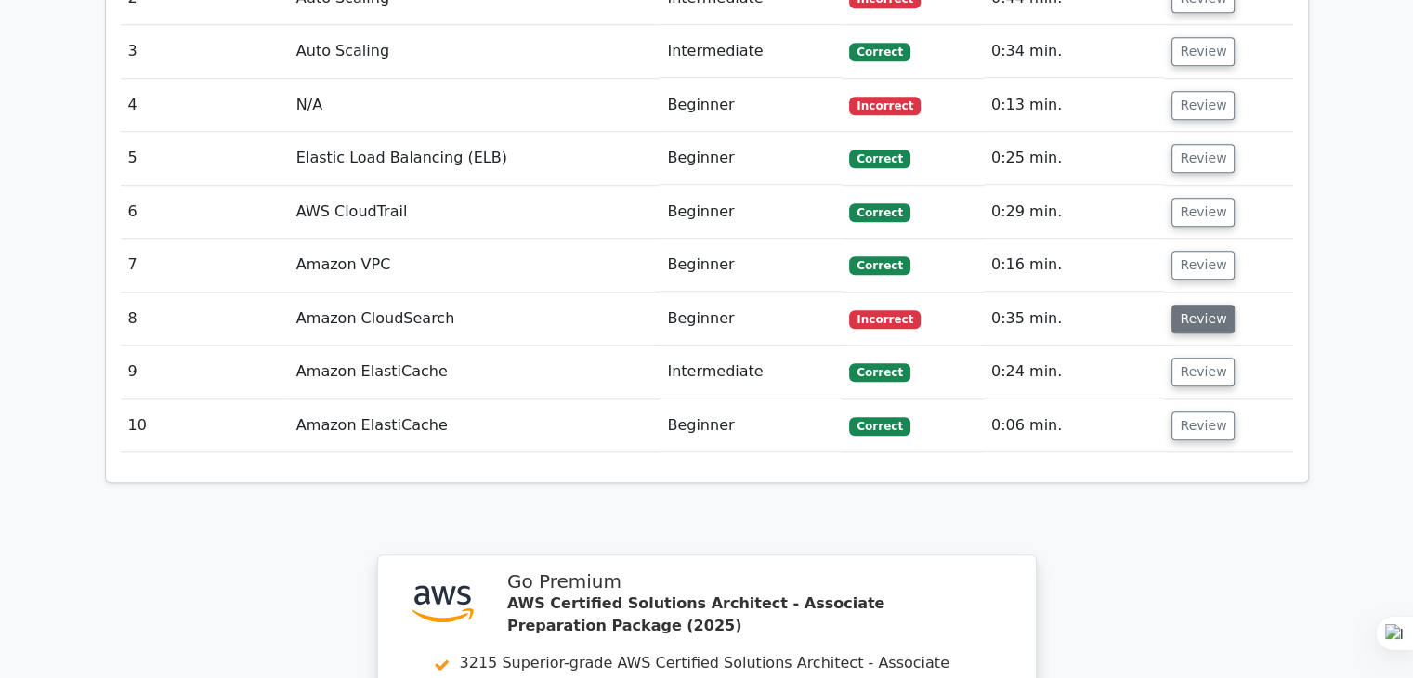
scroll to position [1714, 0]
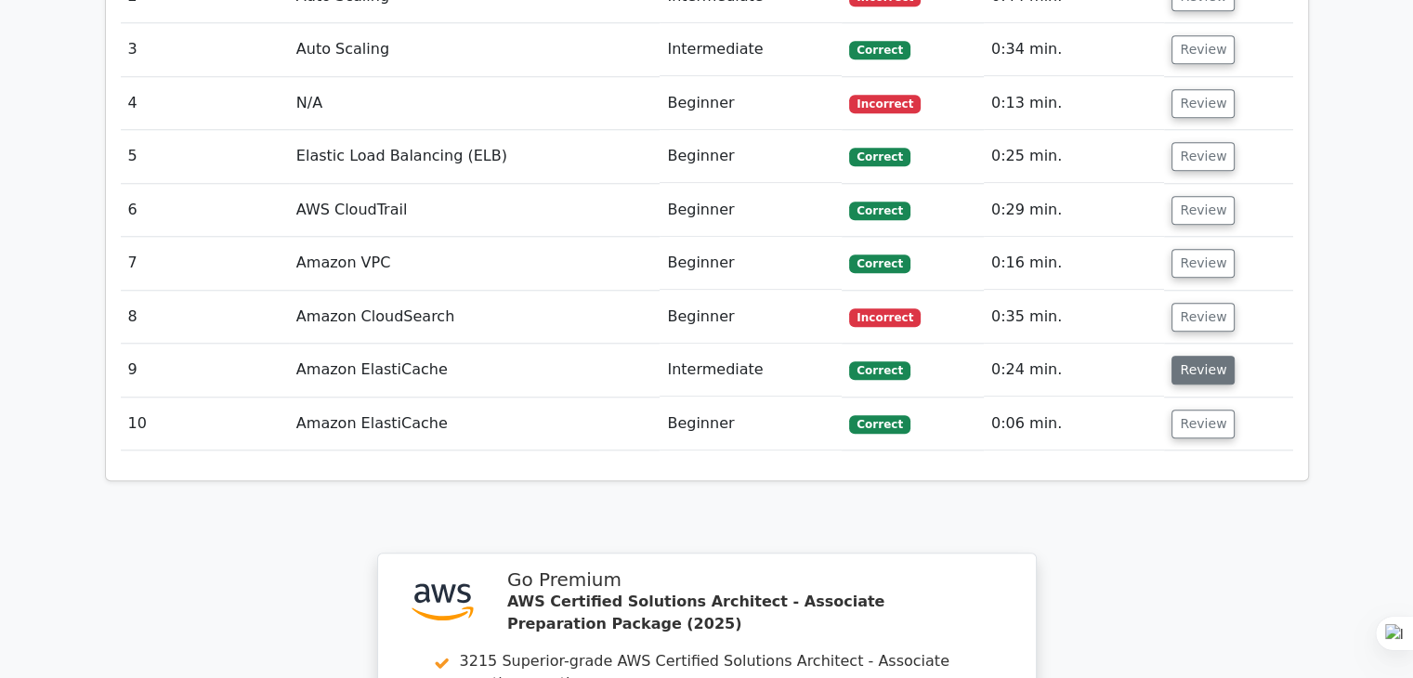
click at [1188, 356] on button "Review" at bounding box center [1202, 370] width 63 height 29
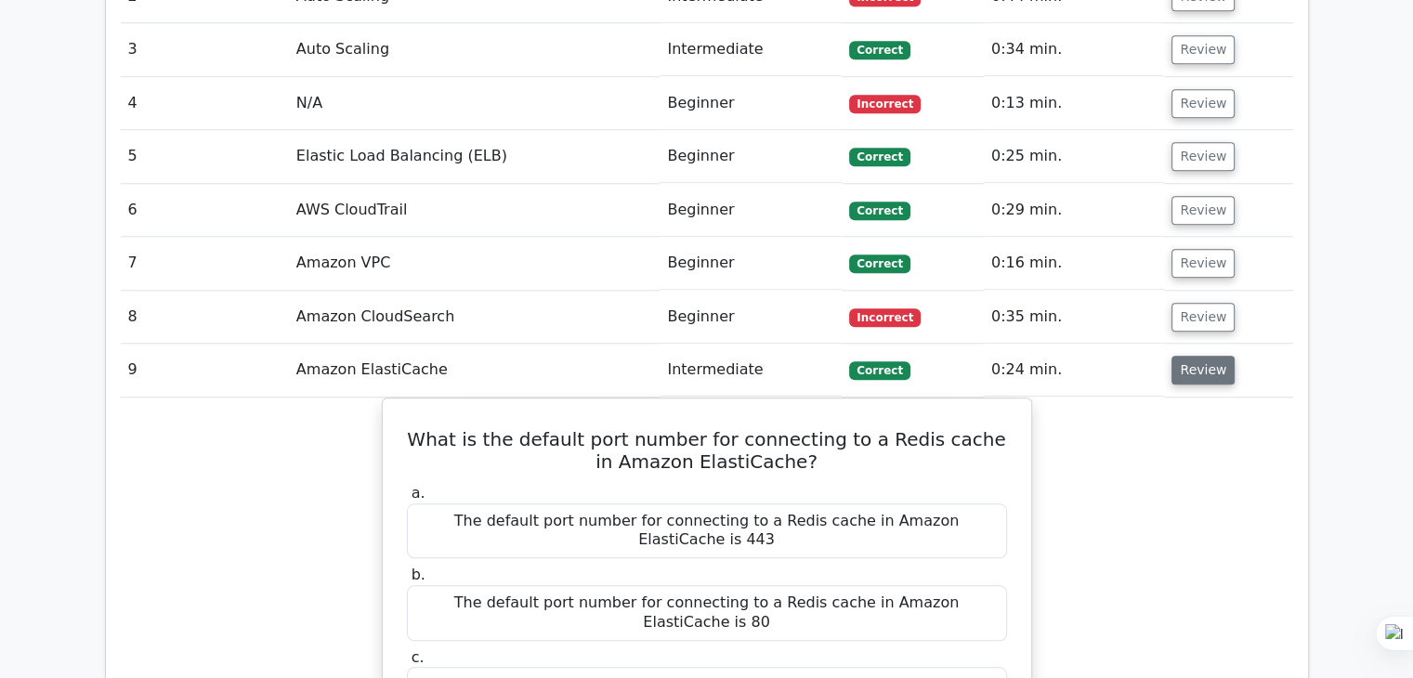
click at [1187, 356] on button "Review" at bounding box center [1202, 370] width 63 height 29
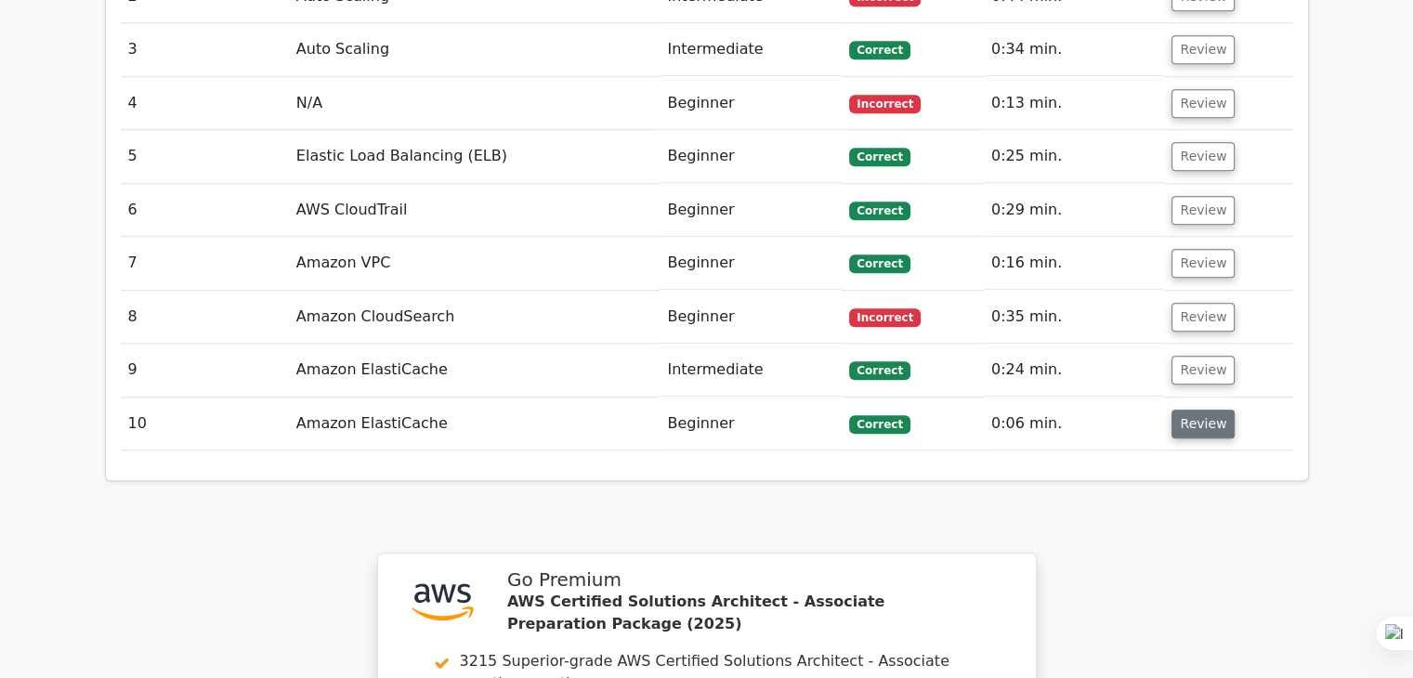
click at [1180, 410] on button "Review" at bounding box center [1202, 424] width 63 height 29
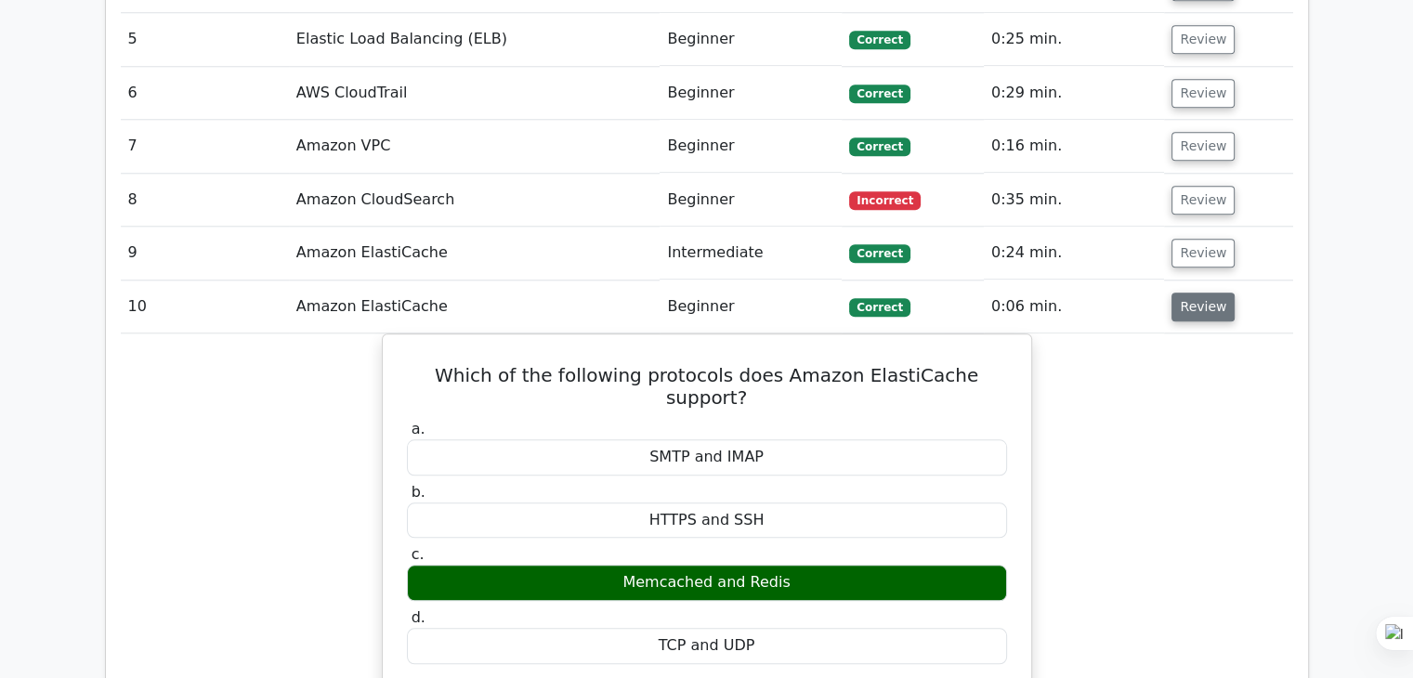
scroll to position [1833, 0]
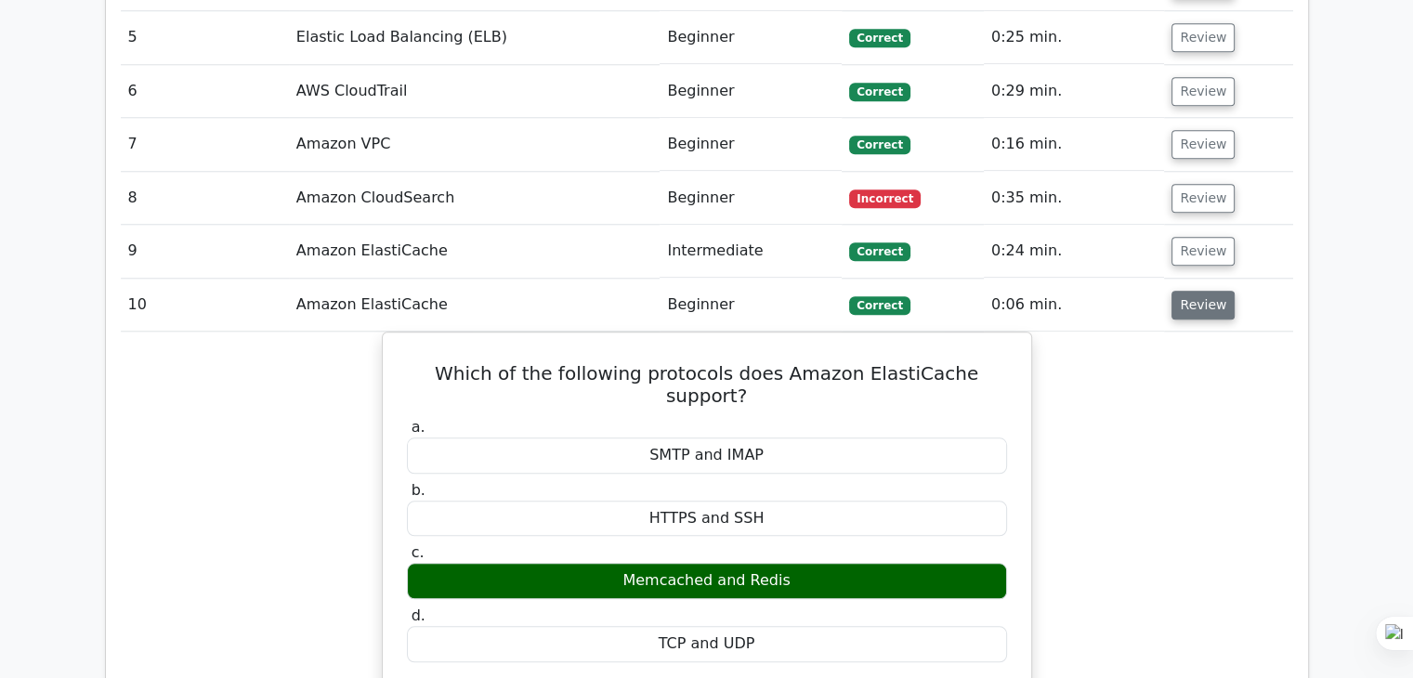
click at [1197, 291] on button "Review" at bounding box center [1202, 305] width 63 height 29
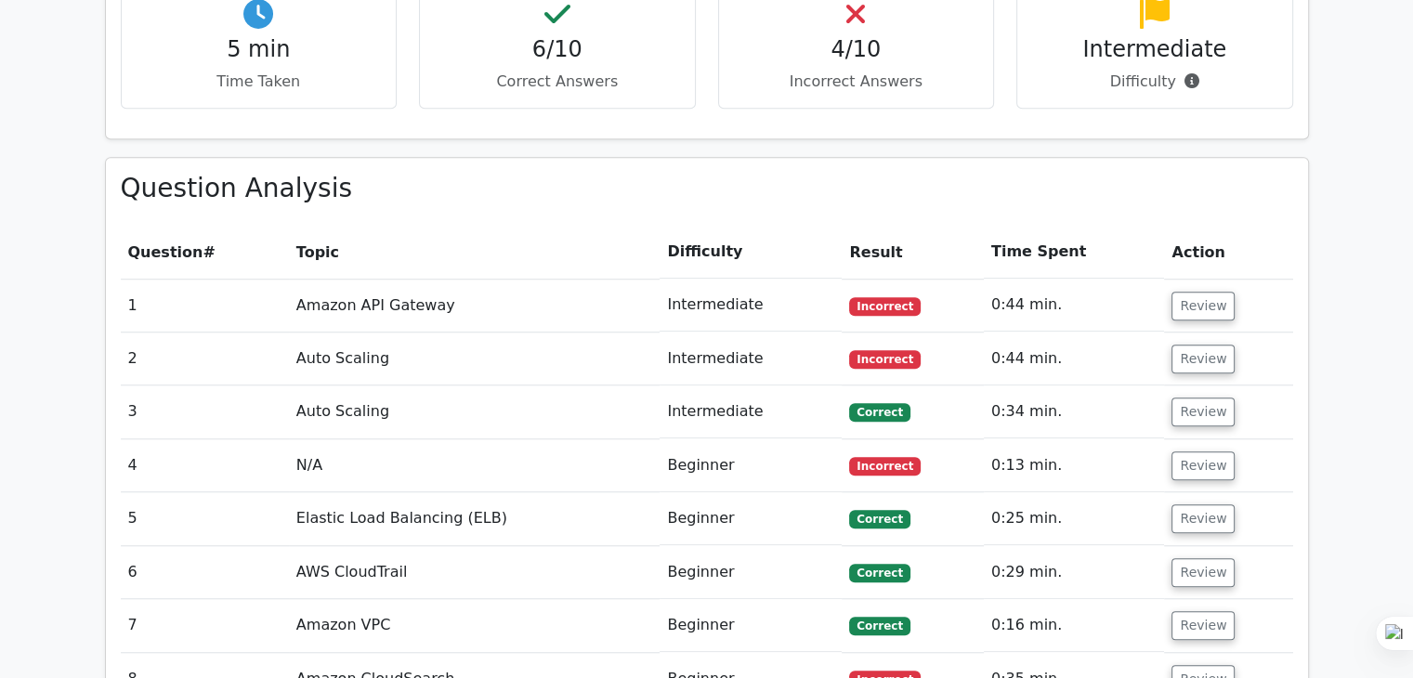
scroll to position [1460, 0]
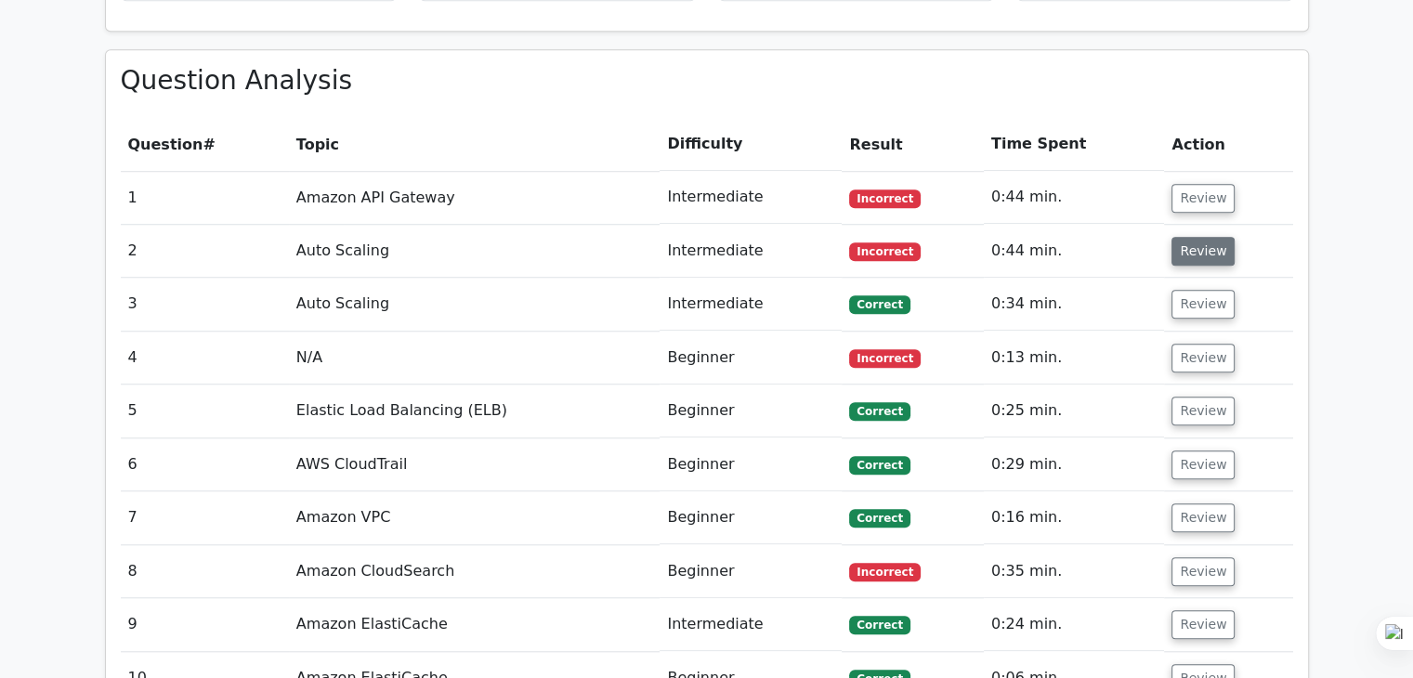
click at [1205, 237] on button "Review" at bounding box center [1202, 251] width 63 height 29
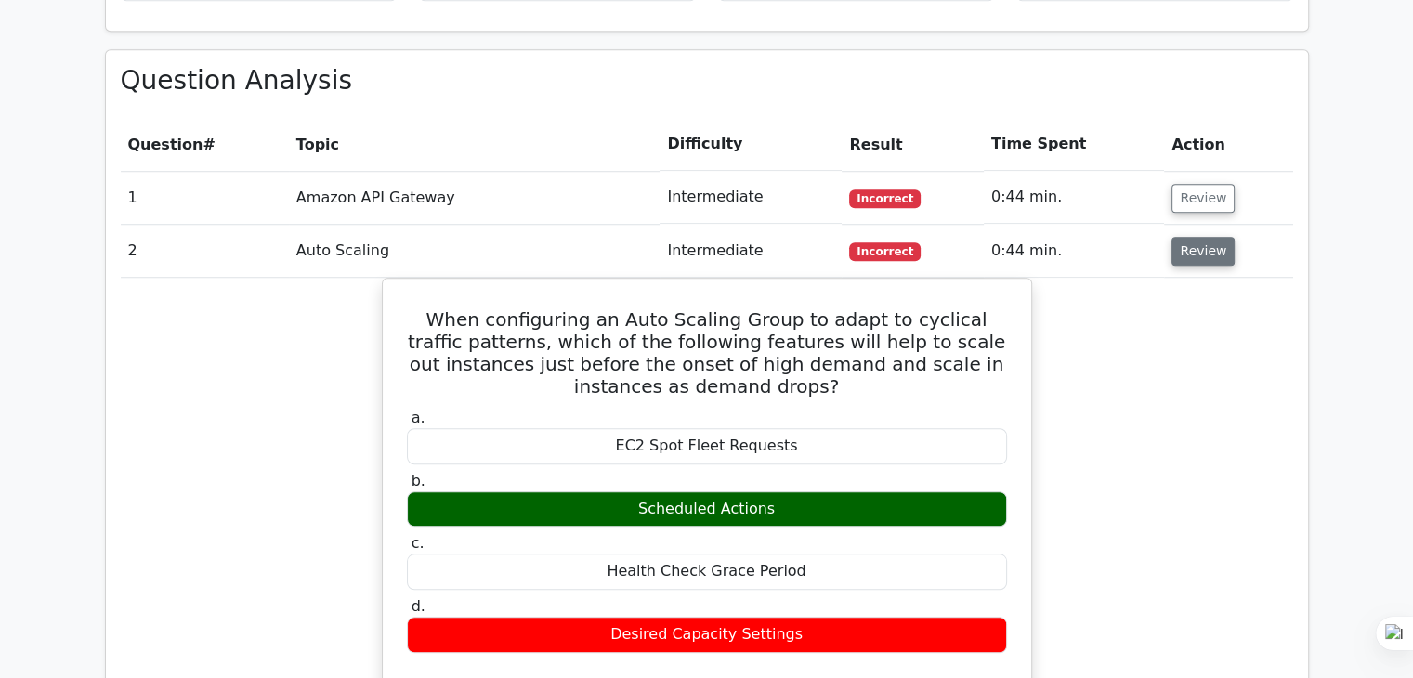
click at [1205, 237] on button "Review" at bounding box center [1202, 251] width 63 height 29
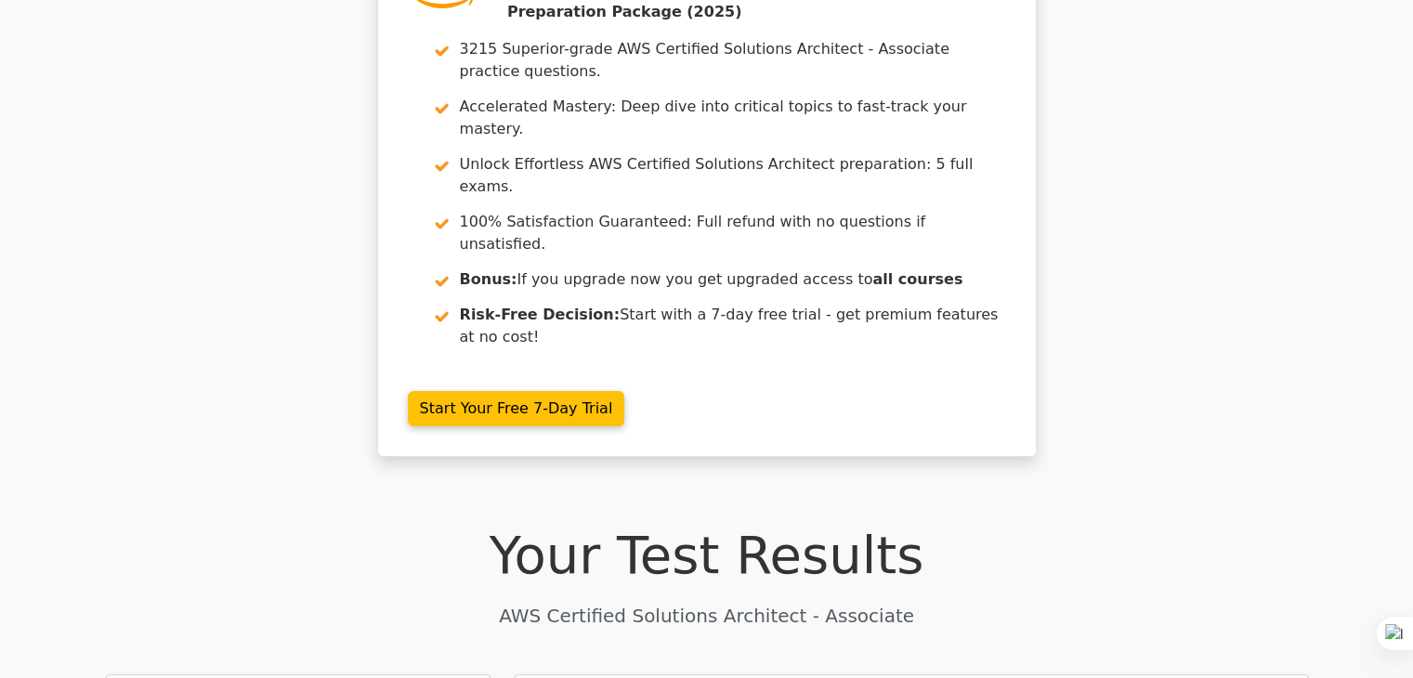
scroll to position [0, 0]
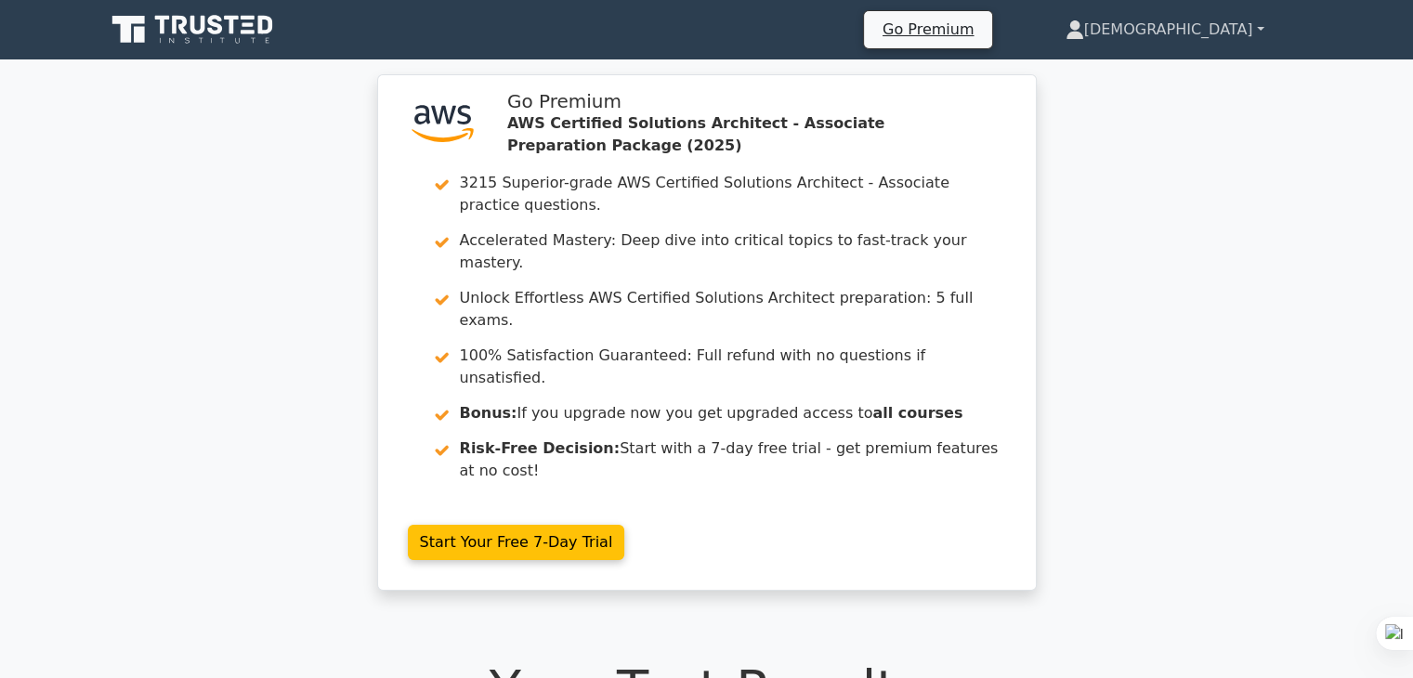
click at [1254, 17] on link "[DEMOGRAPHIC_DATA]" at bounding box center [1165, 29] width 288 height 37
click at [1168, 71] on link "Profile" at bounding box center [1095, 74] width 147 height 30
